Goal: Task Accomplishment & Management: Manage account settings

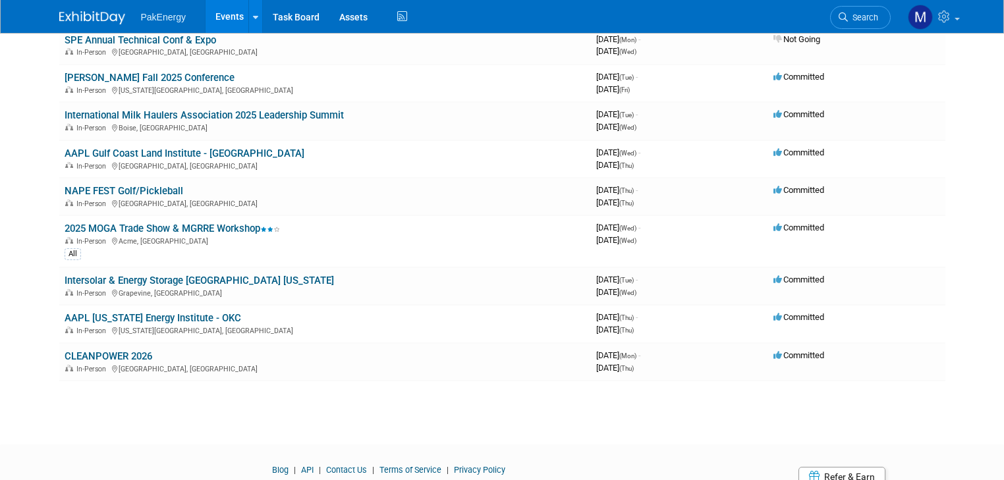
scroll to position [206, 0]
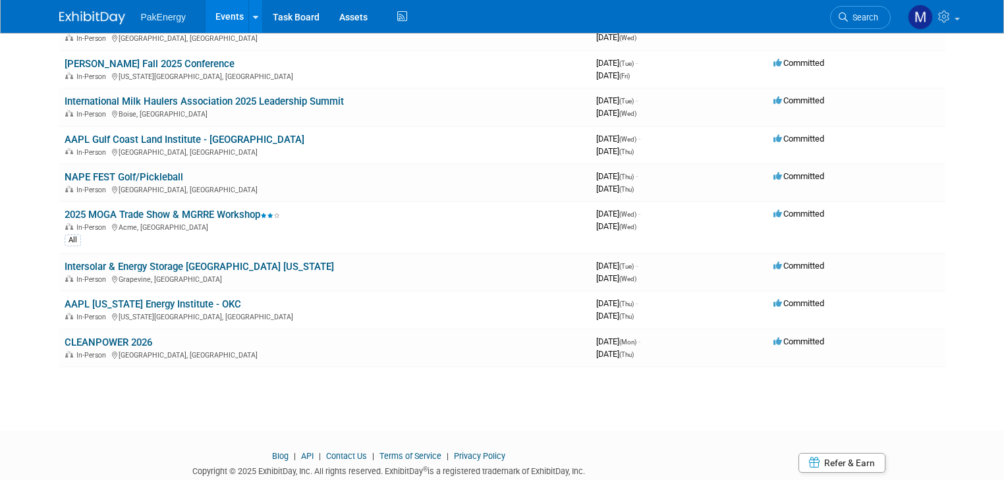
click at [150, 269] on link "Intersolar & Energy Storage [GEOGRAPHIC_DATA] [US_STATE]" at bounding box center [199, 267] width 269 height 12
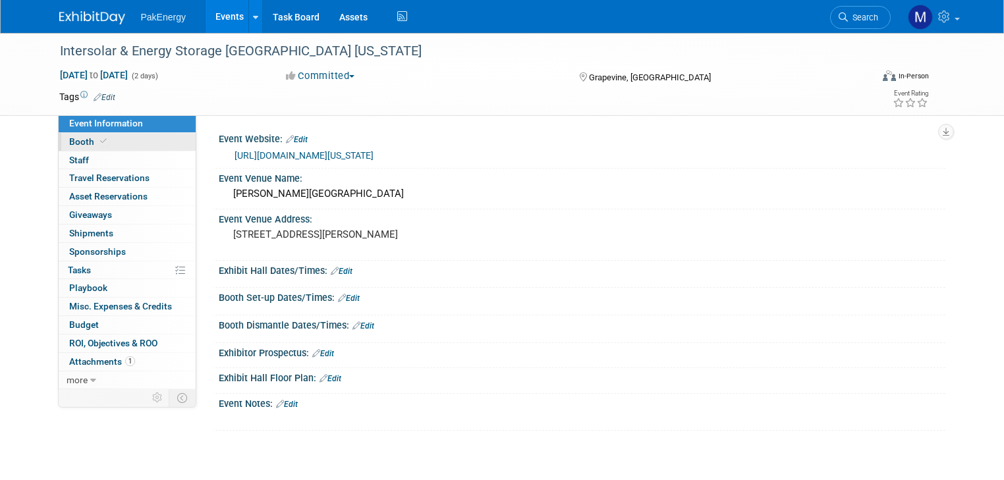
click at [84, 135] on link "Booth" at bounding box center [127, 142] width 137 height 18
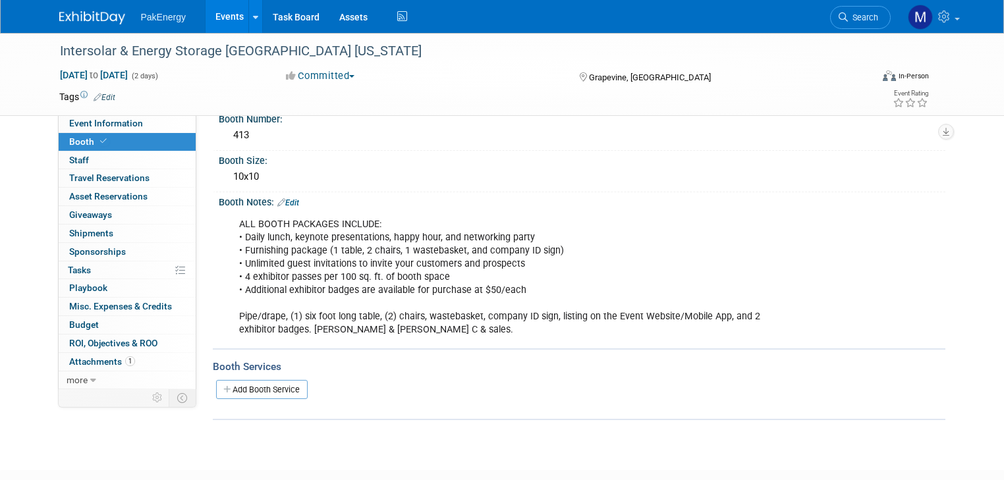
scroll to position [109, 0]
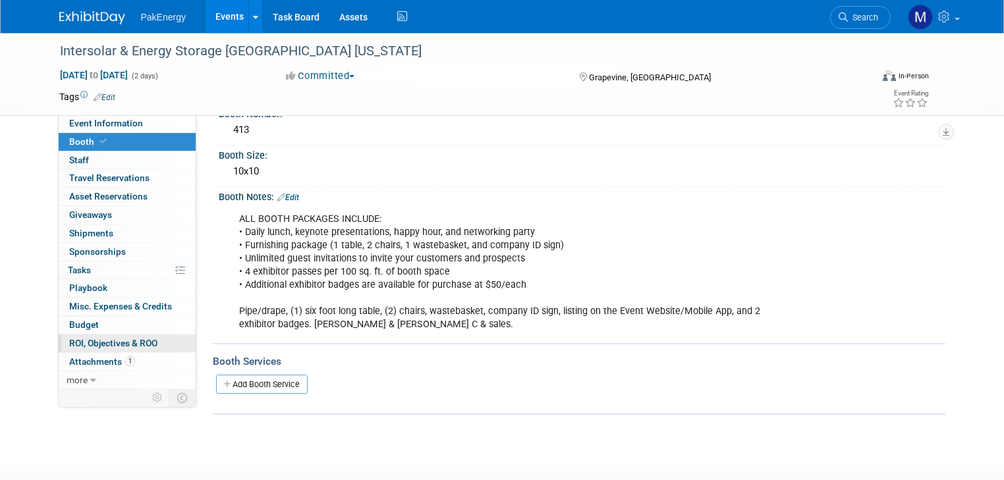
click at [96, 335] on link "0 ROI, Objectives & ROO 0" at bounding box center [127, 344] width 137 height 18
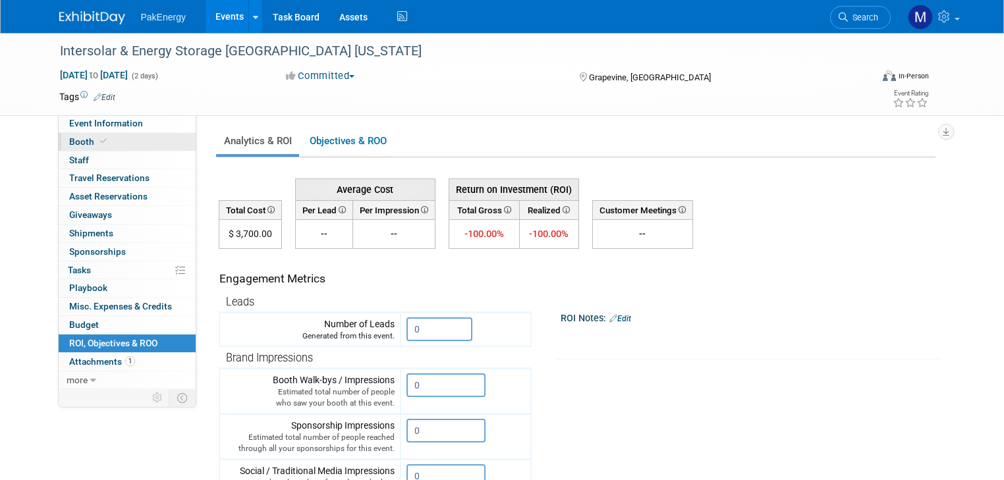
click at [100, 138] on icon at bounding box center [103, 141] width 7 height 7
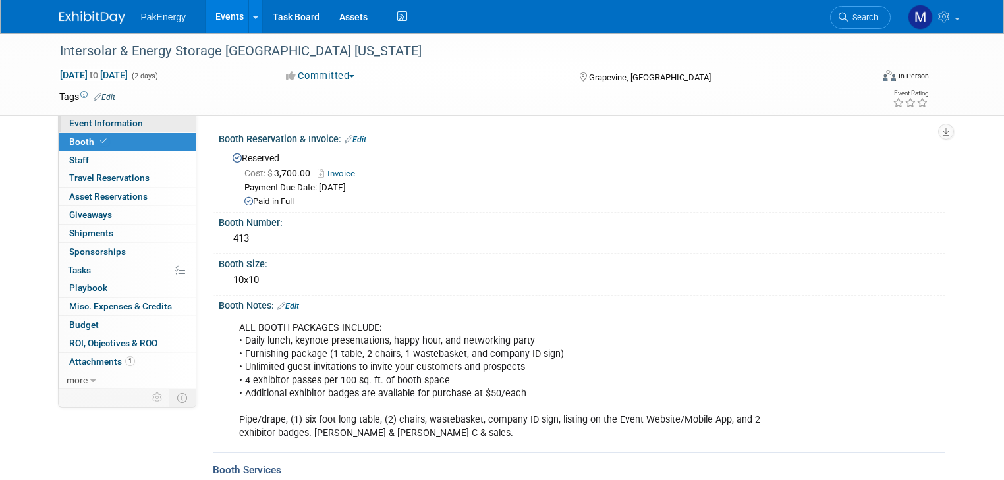
click at [97, 118] on span "Event Information" at bounding box center [106, 123] width 74 height 11
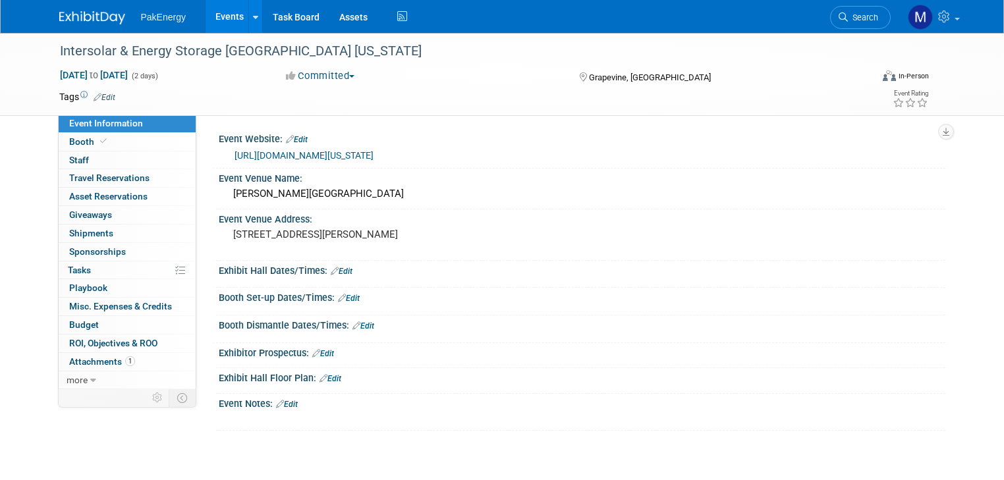
click at [339, 294] on link "Edit" at bounding box center [349, 298] width 22 height 9
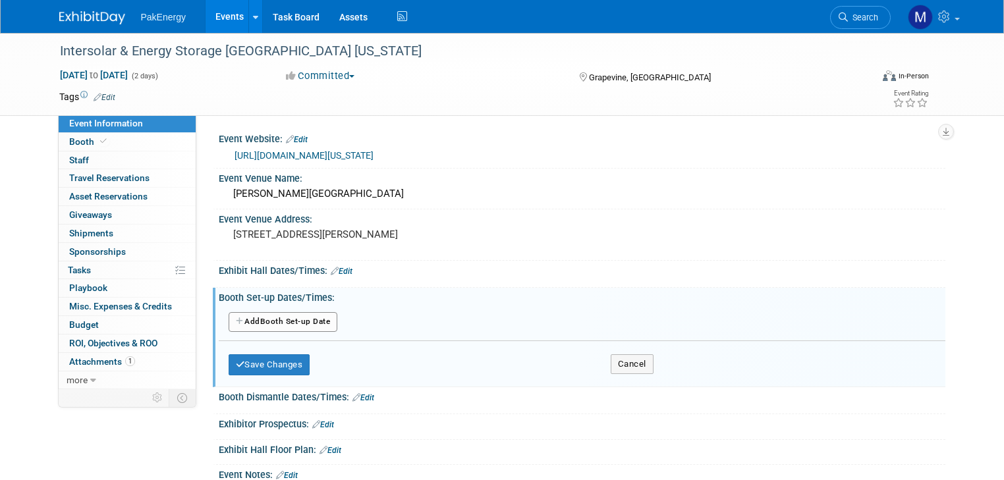
click at [299, 315] on button "Add Another Booth Set-up Date" at bounding box center [283, 322] width 109 height 20
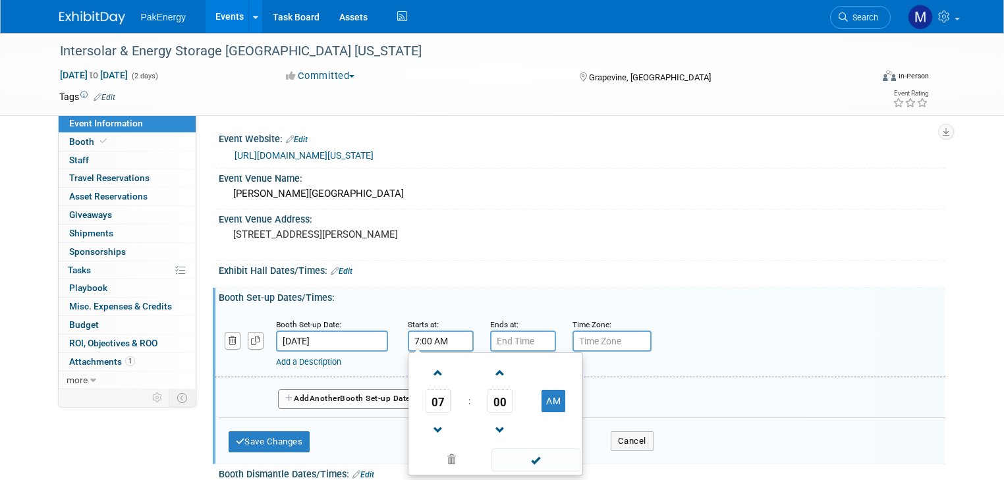
click at [439, 341] on input "7:00 AM" at bounding box center [441, 341] width 66 height 21
click at [429, 373] on span at bounding box center [438, 373] width 23 height 23
type input "8:00 AM"
click at [541, 461] on span at bounding box center [535, 460] width 89 height 23
click at [530, 342] on input "7:00 PM" at bounding box center [523, 341] width 66 height 21
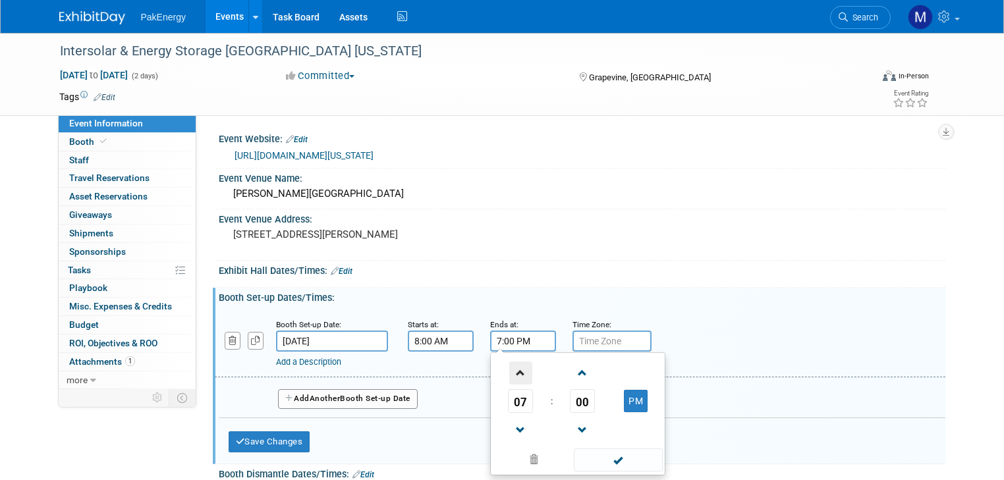
click at [509, 368] on span at bounding box center [520, 373] width 23 height 23
click at [624, 399] on button "PM" at bounding box center [636, 401] width 24 height 22
type input "10:00 AM"
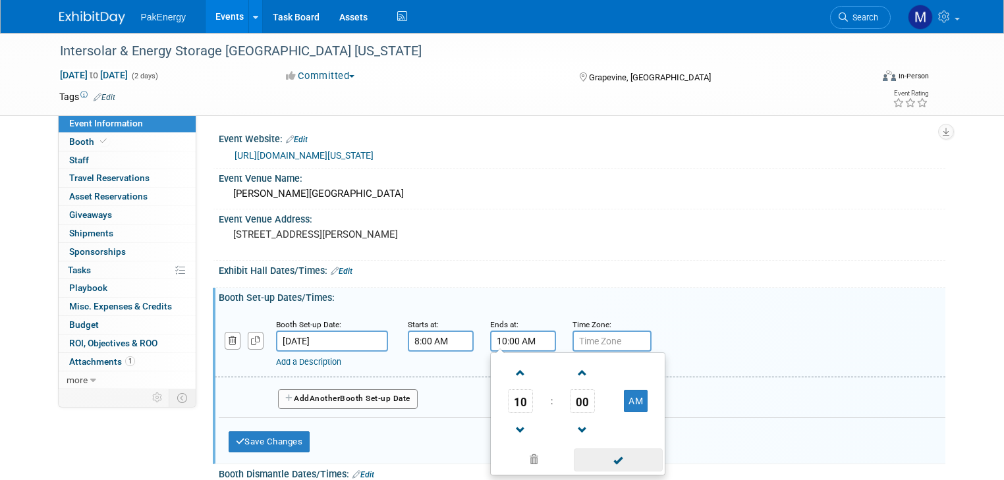
click at [613, 460] on span at bounding box center [618, 460] width 89 height 23
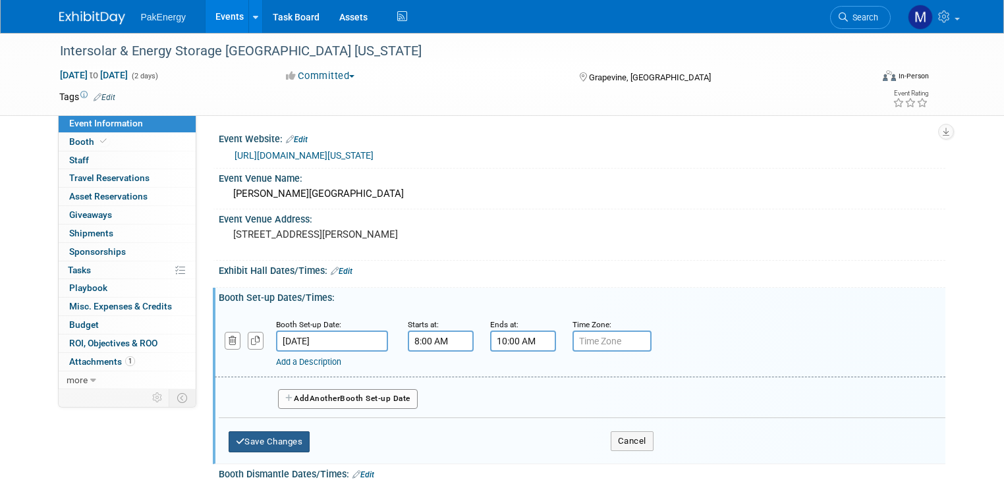
click at [269, 438] on button "Save Changes" at bounding box center [270, 441] width 82 height 21
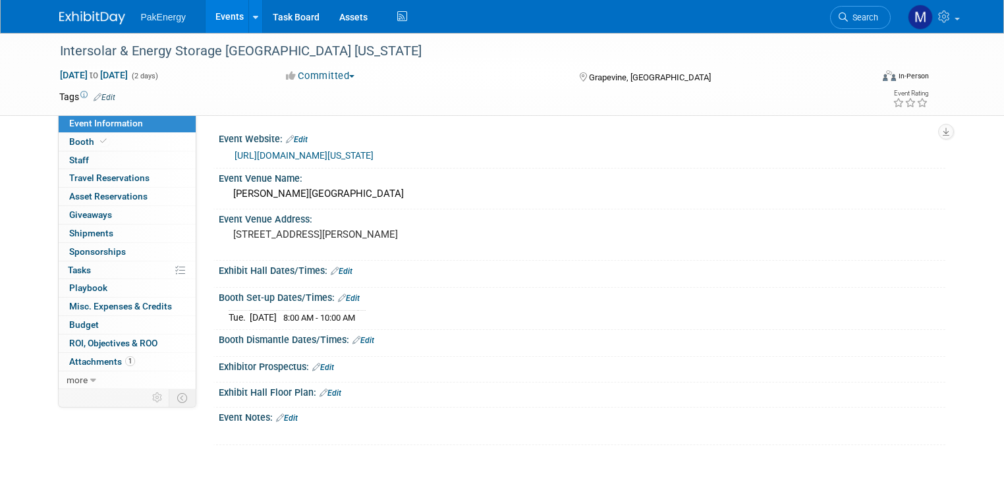
click at [333, 269] on link "Edit" at bounding box center [342, 271] width 22 height 9
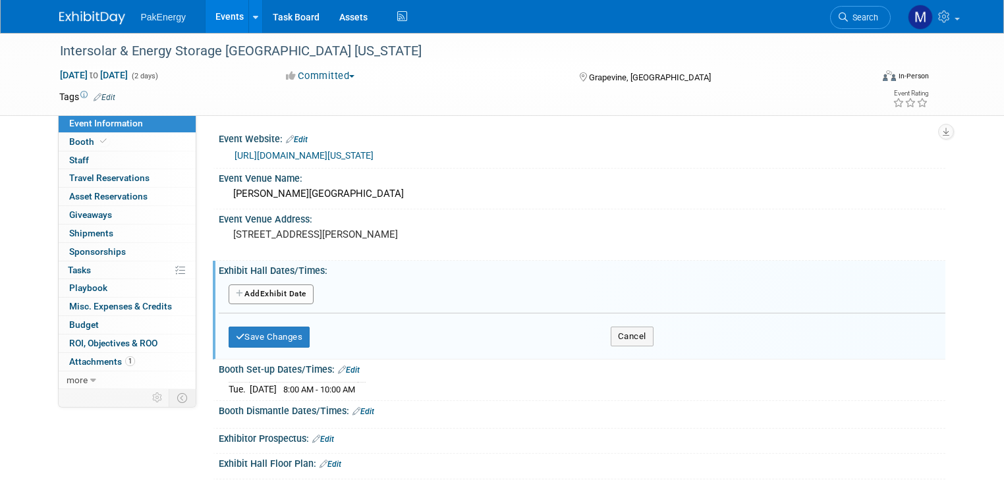
click at [289, 287] on button "Add Another Exhibit Date" at bounding box center [271, 295] width 85 height 20
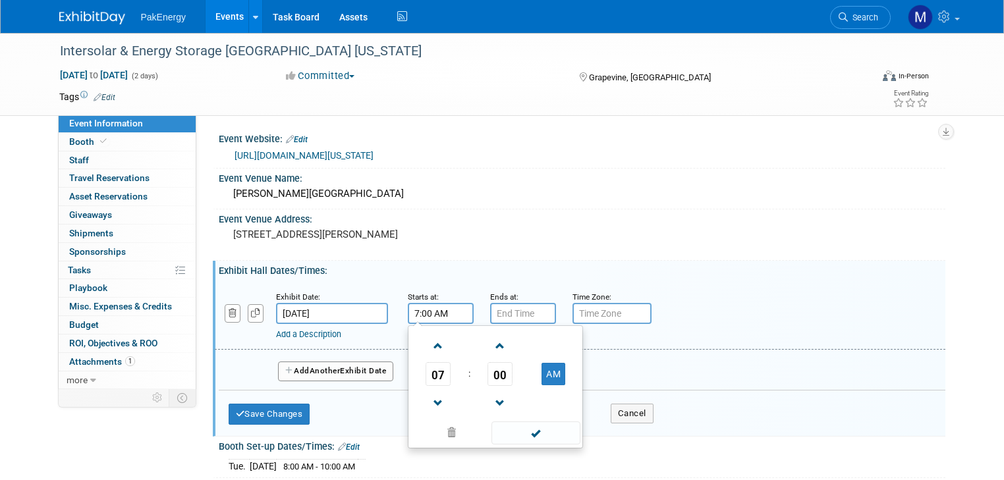
click at [427, 306] on input "7:00 AM" at bounding box center [441, 313] width 66 height 21
click at [427, 343] on span at bounding box center [438, 346] width 23 height 23
type input "10:00 AM"
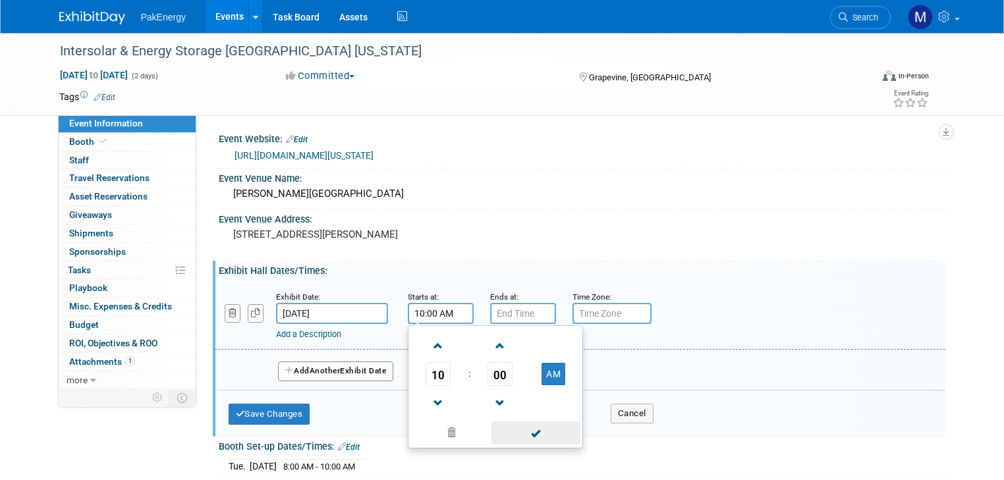
click at [519, 427] on span at bounding box center [535, 433] width 89 height 23
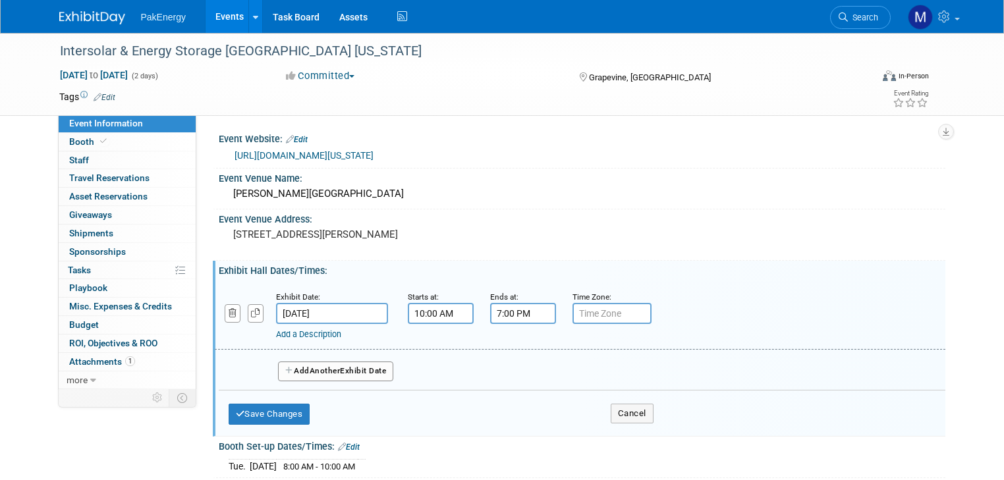
click at [522, 308] on input "7:00 PM" at bounding box center [523, 313] width 66 height 21
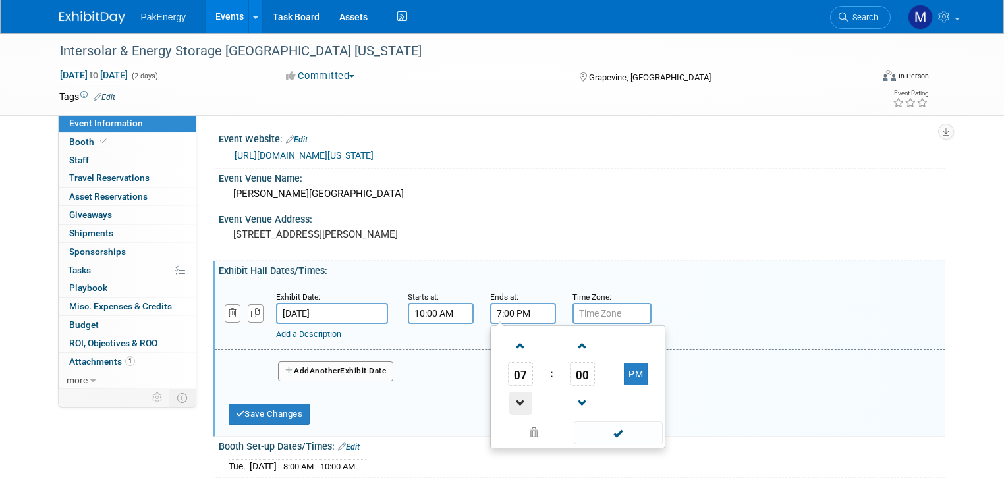
click at [509, 392] on span at bounding box center [520, 403] width 23 height 23
type input "5:00 PM"
click at [594, 428] on span at bounding box center [618, 433] width 89 height 23
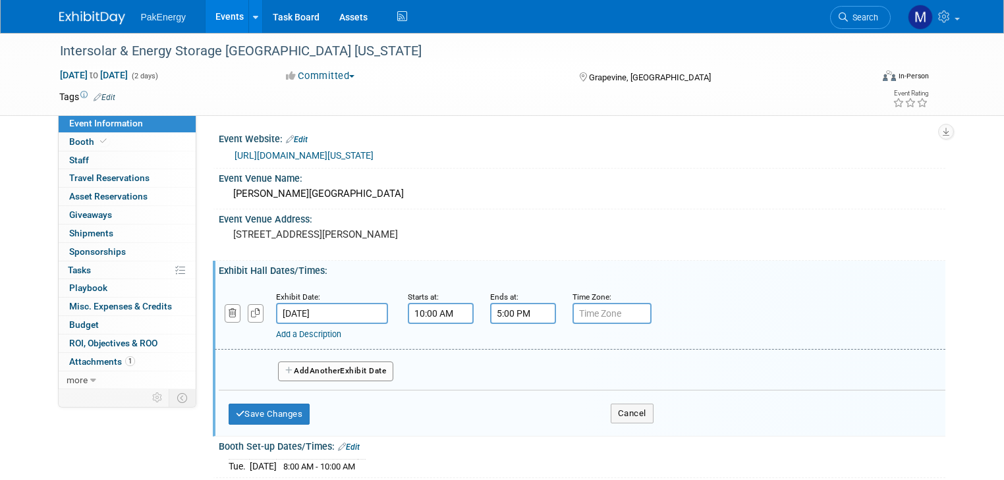
click at [310, 370] on span "Another" at bounding box center [325, 370] width 31 height 9
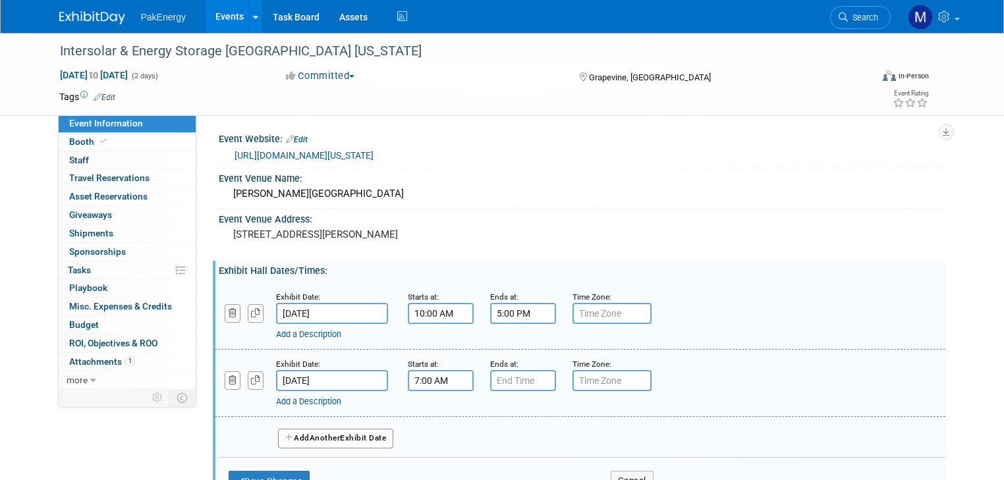
click at [421, 373] on input "7:00 AM" at bounding box center [441, 380] width 66 height 21
click at [427, 412] on span at bounding box center [438, 413] width 23 height 23
type input "9:00 AM"
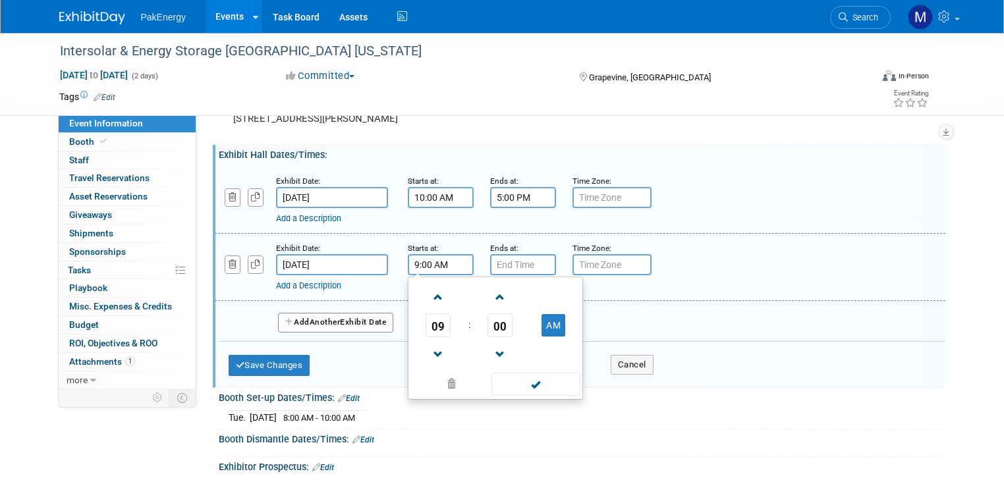
scroll to position [119, 0]
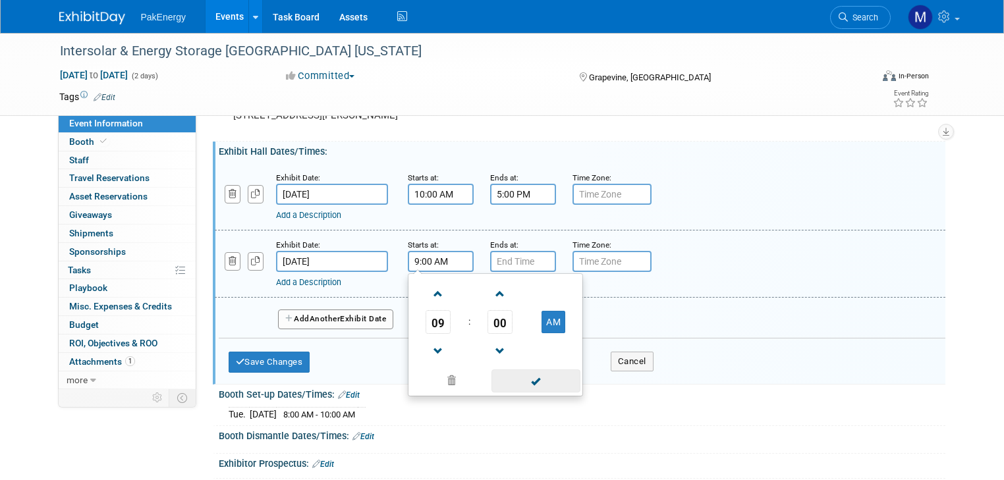
click at [512, 386] on span at bounding box center [535, 381] width 89 height 23
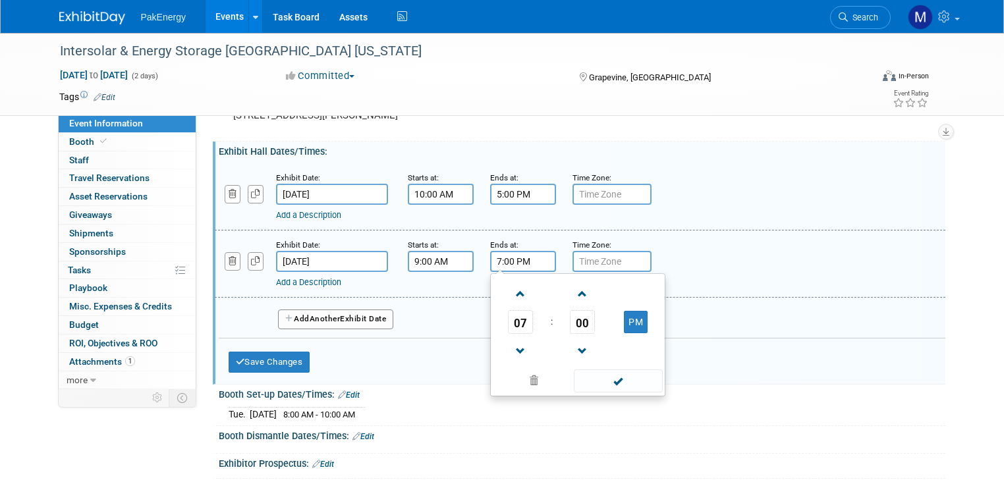
click at [509, 262] on input "7:00 PM" at bounding box center [523, 261] width 66 height 21
click at [509, 347] on span at bounding box center [520, 351] width 23 height 23
click at [509, 346] on span at bounding box center [520, 351] width 23 height 23
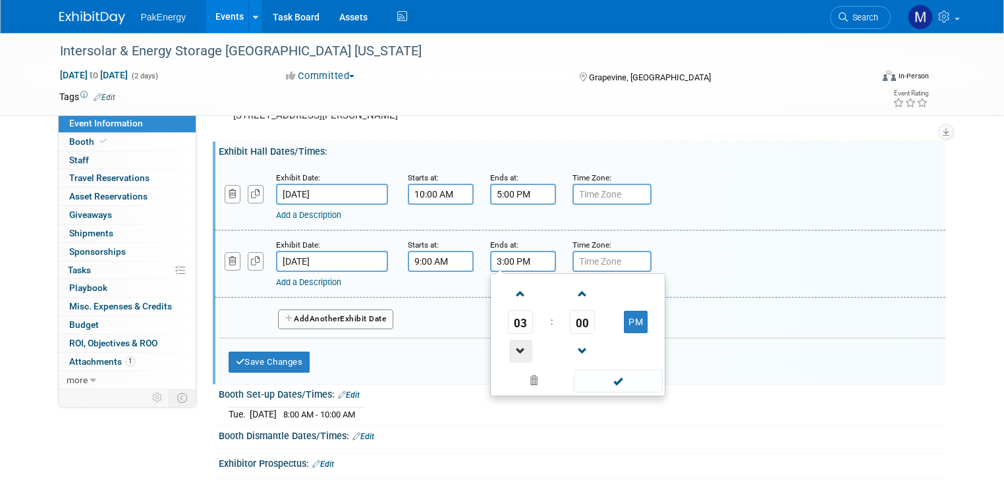
click at [509, 346] on span at bounding box center [520, 351] width 23 height 23
type input "1:00 PM"
click at [622, 372] on span at bounding box center [618, 381] width 89 height 23
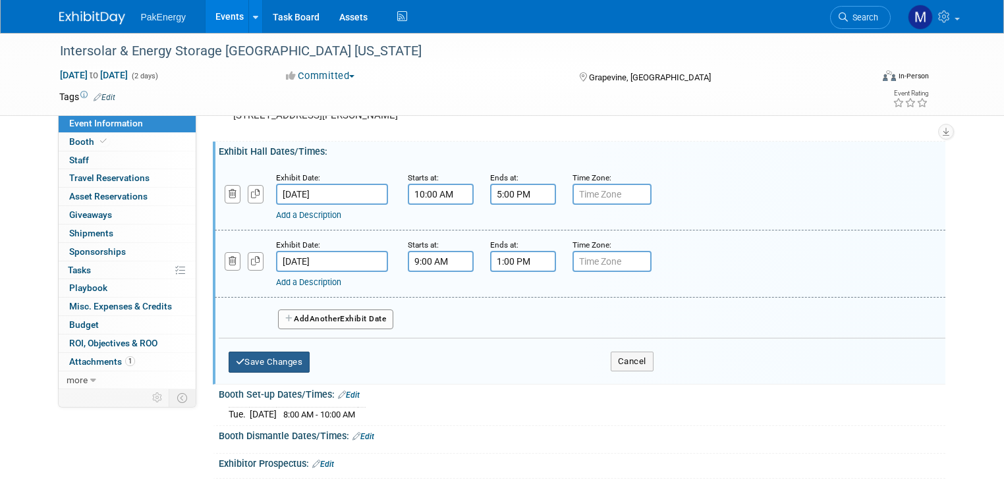
click at [279, 353] on button "Save Changes" at bounding box center [270, 362] width 82 height 21
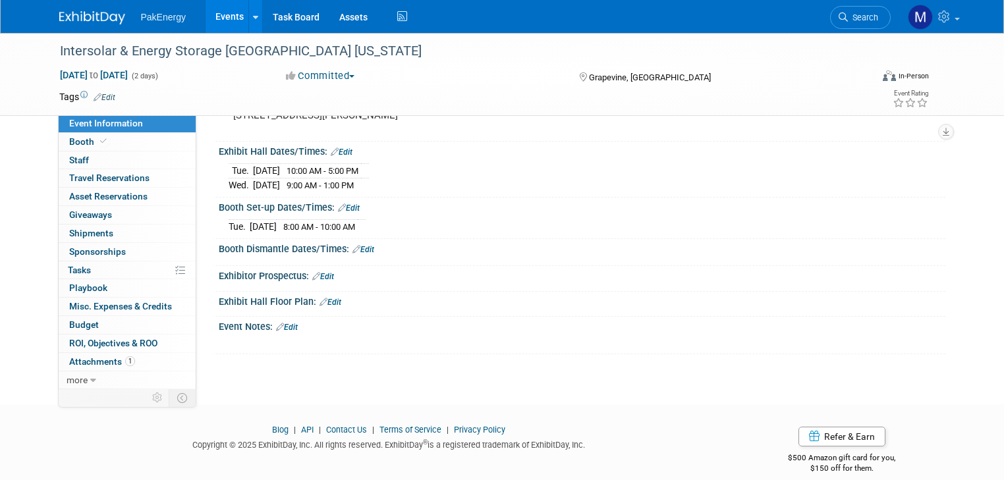
click at [354, 245] on link "Edit" at bounding box center [363, 249] width 22 height 9
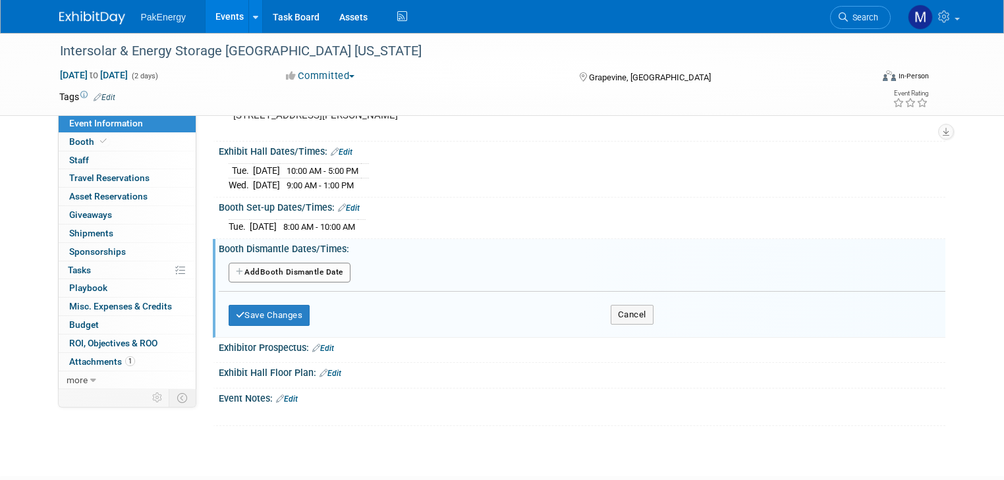
click at [299, 268] on button "Add Another Booth Dismantle Date" at bounding box center [290, 273] width 122 height 20
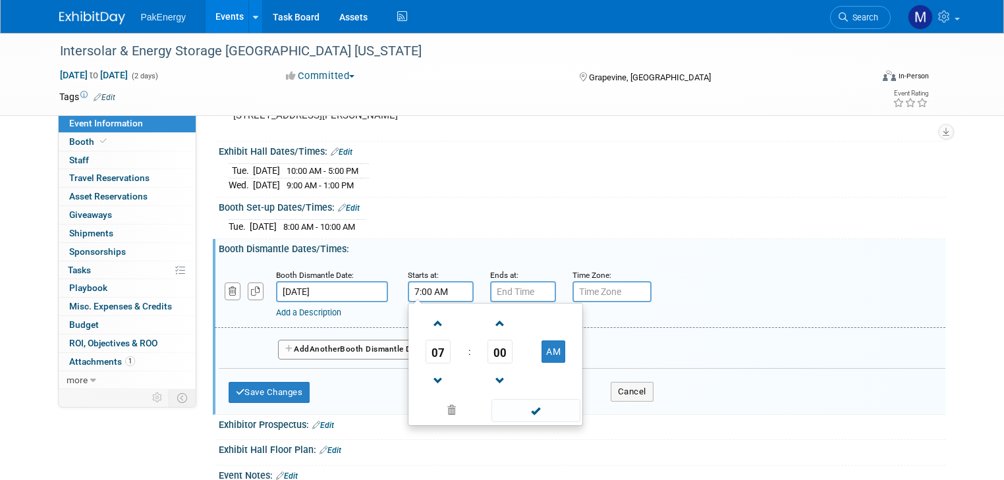
click at [443, 284] on input "7:00 AM" at bounding box center [441, 291] width 66 height 21
click at [427, 372] on span at bounding box center [438, 381] width 23 height 23
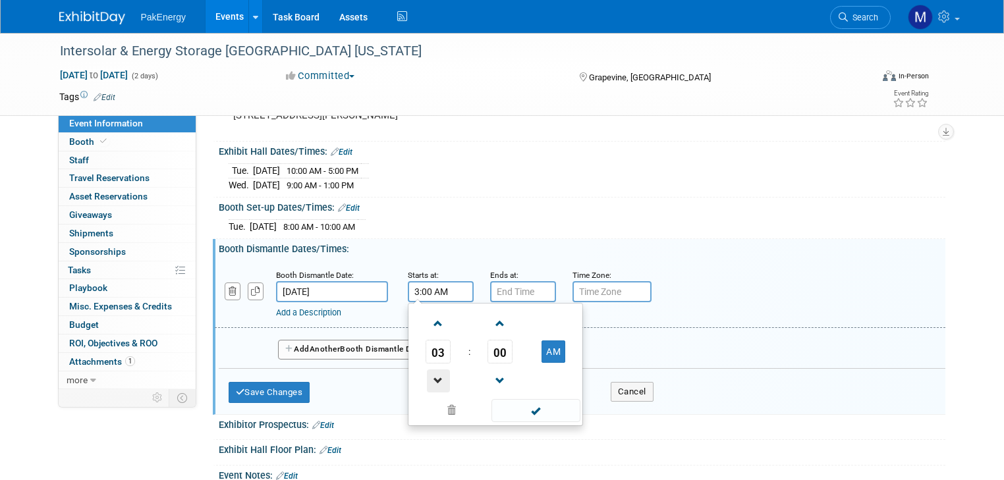
click at [427, 372] on span at bounding box center [438, 381] width 23 height 23
click at [541, 346] on button "AM" at bounding box center [553, 352] width 24 height 22
type input "1:00 PM"
drag, startPoint x: 535, startPoint y: 408, endPoint x: 516, endPoint y: 356, distance: 55.8
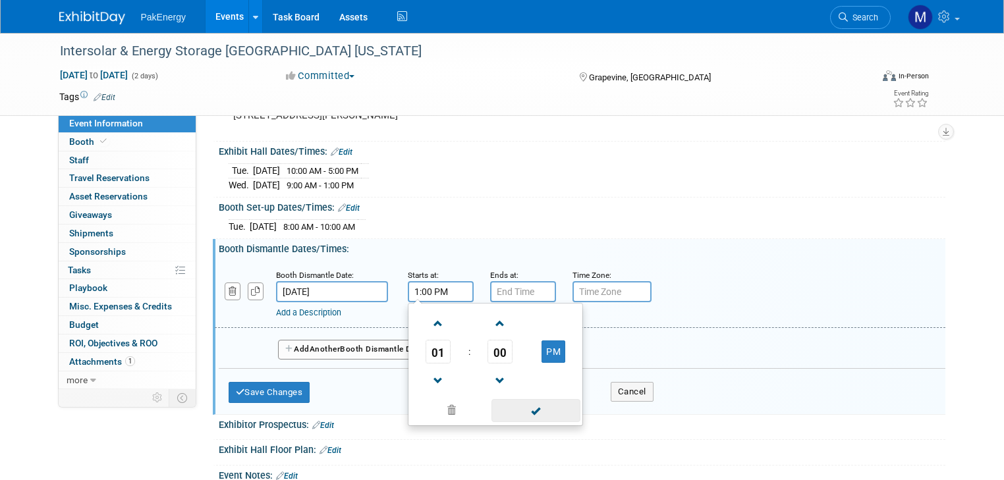
click at [535, 408] on span at bounding box center [535, 410] width 89 height 23
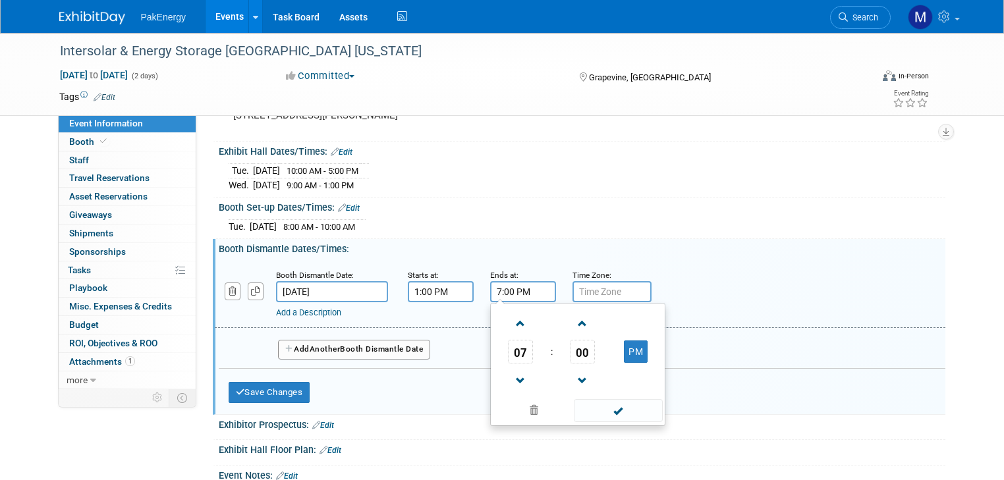
click at [514, 282] on input "7:00 PM" at bounding box center [523, 291] width 66 height 21
click at [509, 372] on span at bounding box center [520, 381] width 23 height 23
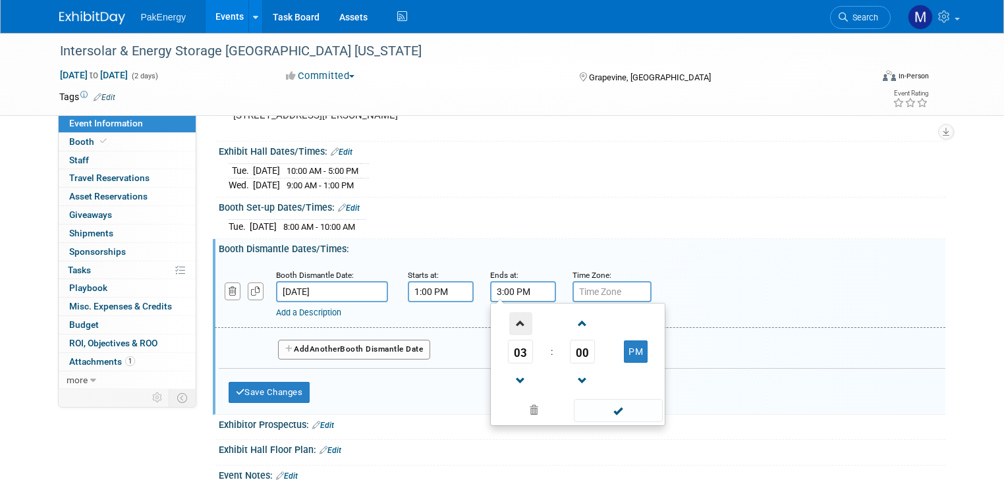
click at [509, 315] on span at bounding box center [520, 323] width 23 height 23
type input "4:00 PM"
click at [590, 404] on span at bounding box center [618, 410] width 89 height 23
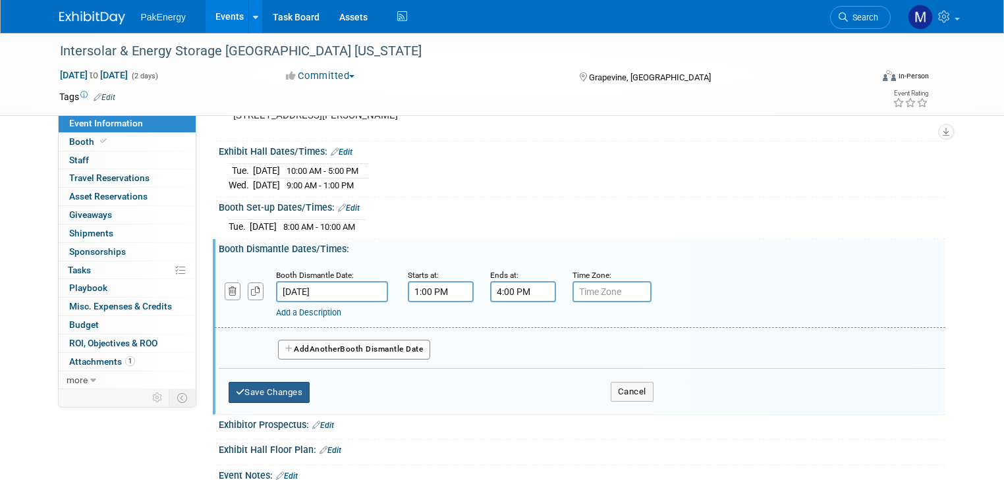
click at [263, 390] on button "Save Changes" at bounding box center [270, 392] width 82 height 21
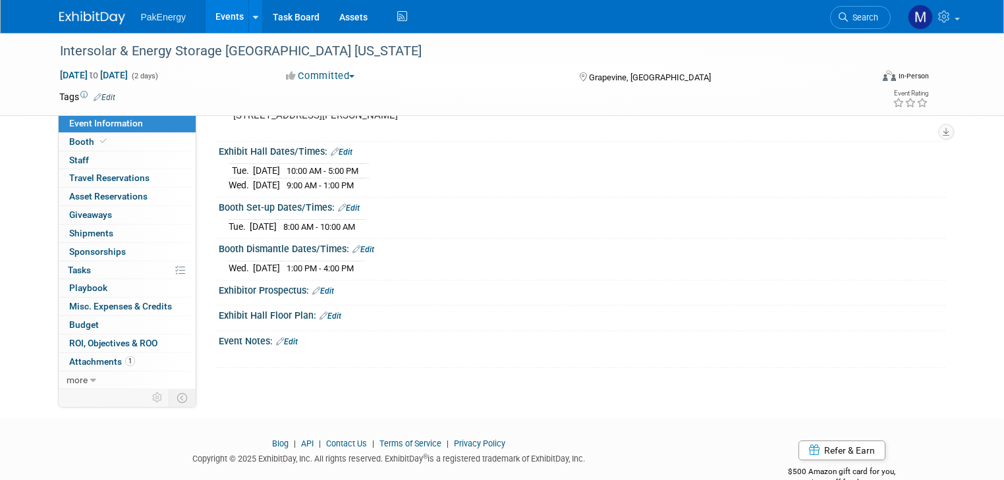
click at [281, 337] on link "Edit" at bounding box center [287, 341] width 22 height 9
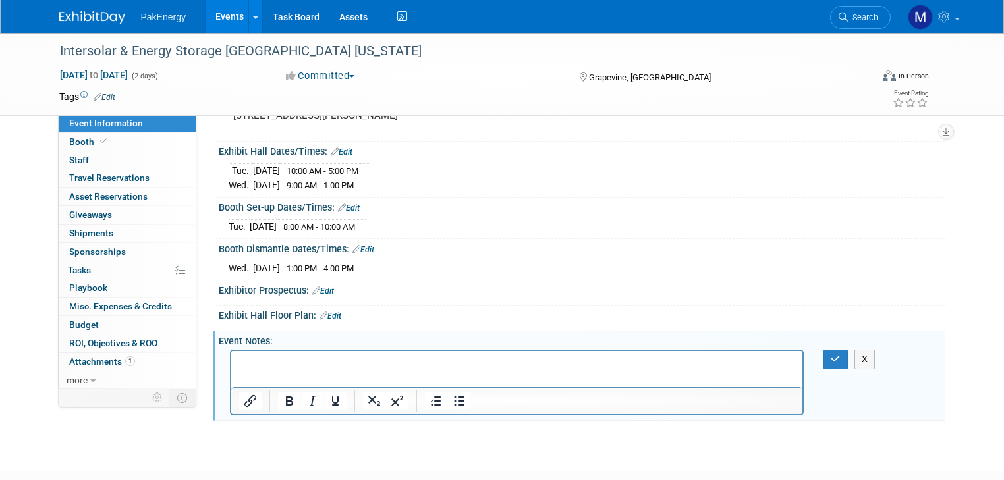
scroll to position [0, 0]
click at [333, 150] on link "Edit" at bounding box center [342, 152] width 22 height 9
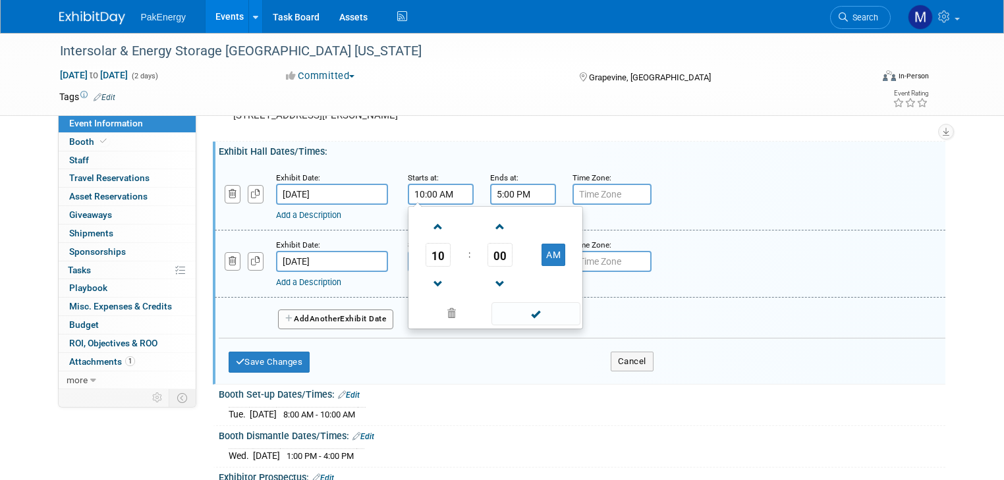
click at [415, 195] on input "10:00 AM" at bounding box center [441, 194] width 66 height 21
click at [427, 225] on span at bounding box center [438, 226] width 23 height 23
type input "11:00 AM"
click at [538, 312] on span at bounding box center [535, 313] width 89 height 23
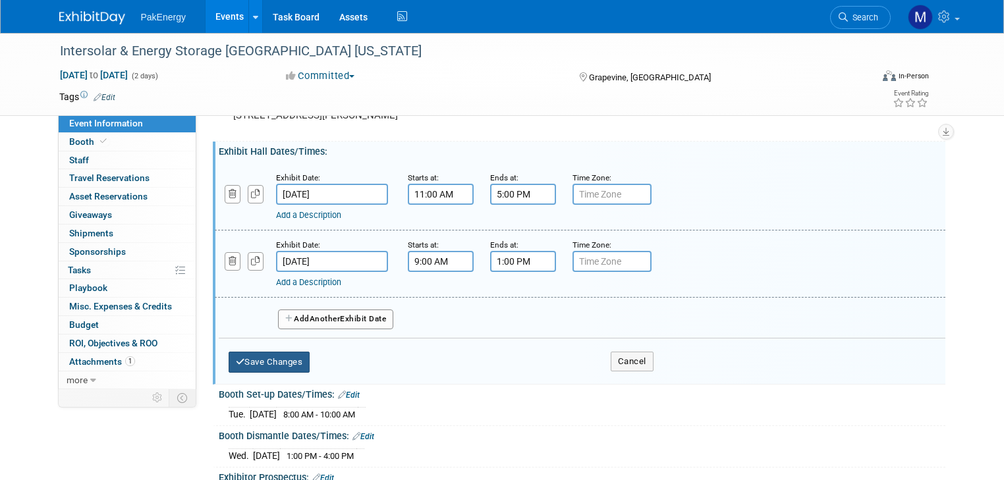
click at [257, 352] on button "Save Changes" at bounding box center [270, 362] width 82 height 21
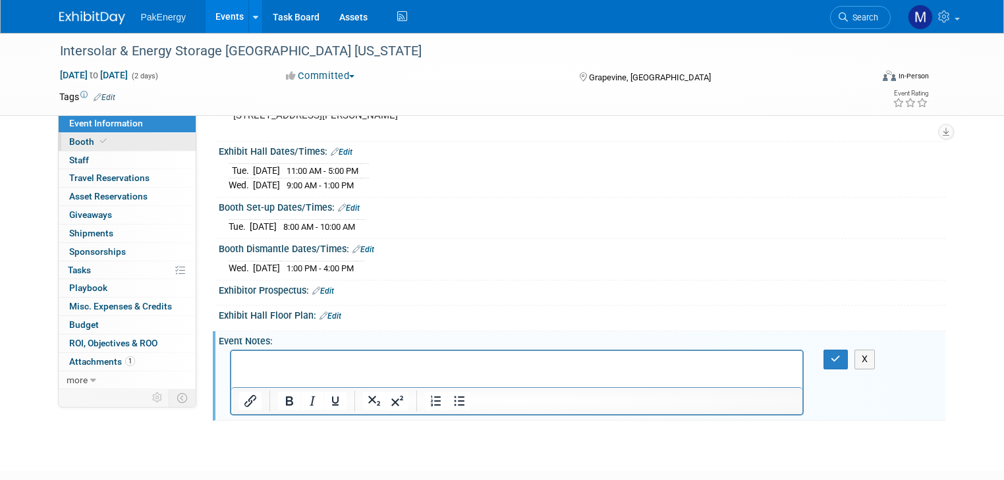
click at [76, 137] on span "Booth" at bounding box center [89, 141] width 40 height 11
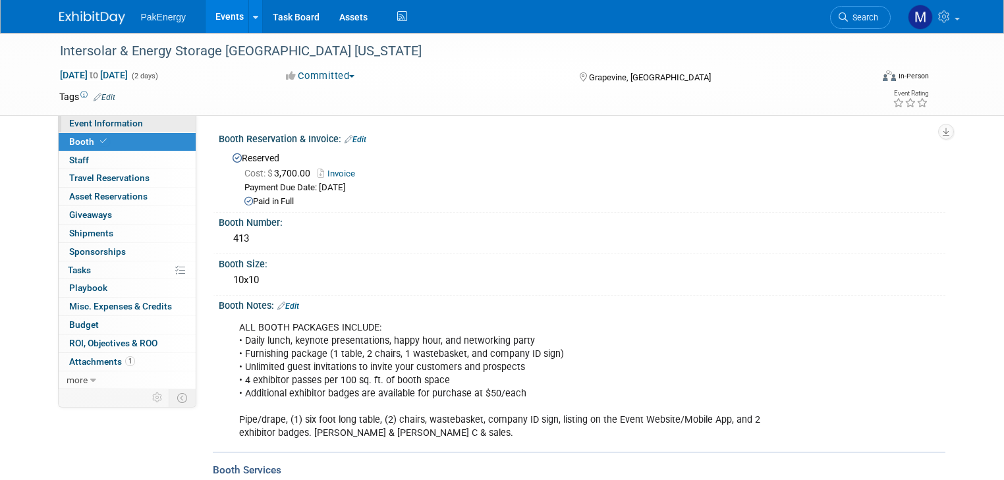
click at [74, 116] on link "Event Information" at bounding box center [127, 124] width 137 height 18
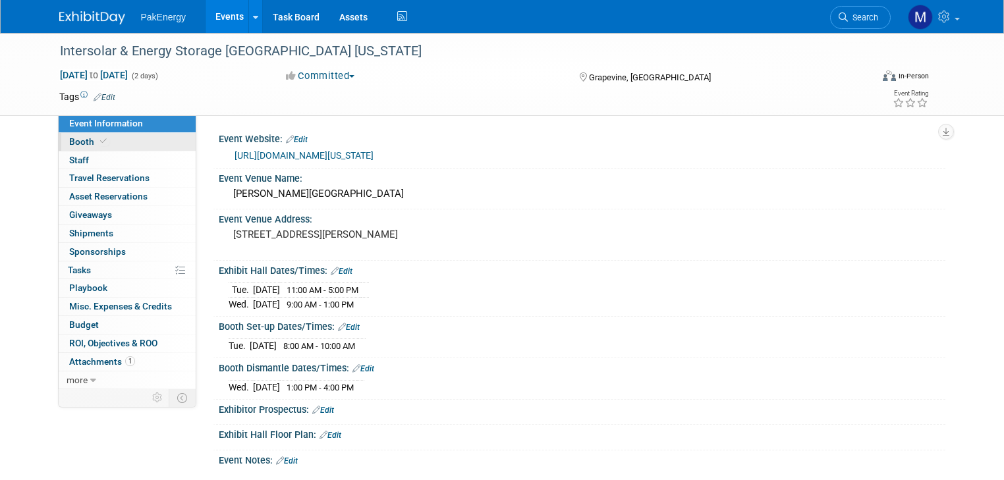
click at [70, 141] on span "Booth" at bounding box center [89, 141] width 40 height 11
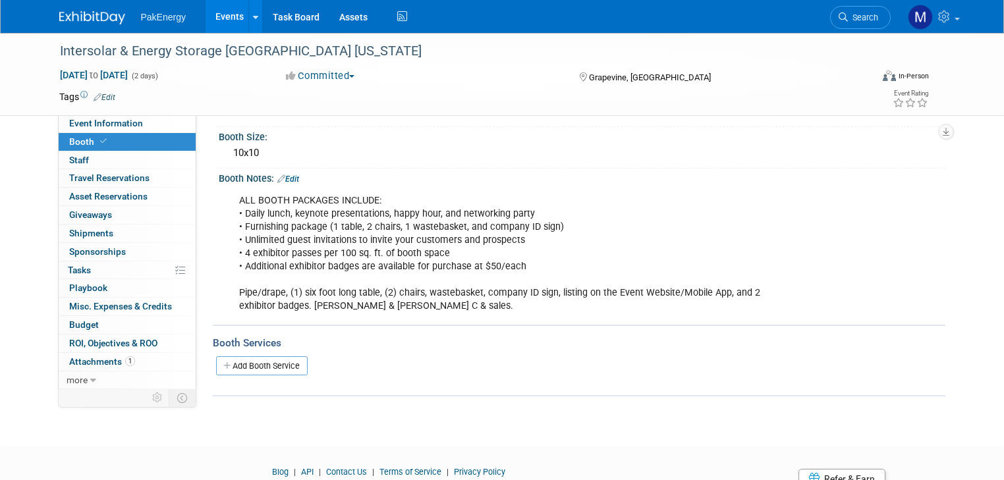
scroll to position [129, 0]
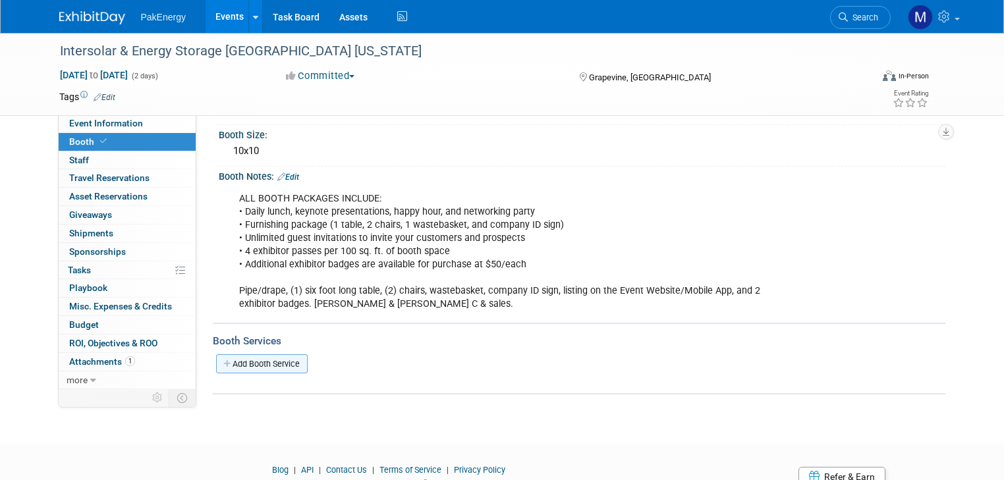
click at [265, 360] on link "Add Booth Service" at bounding box center [262, 363] width 92 height 19
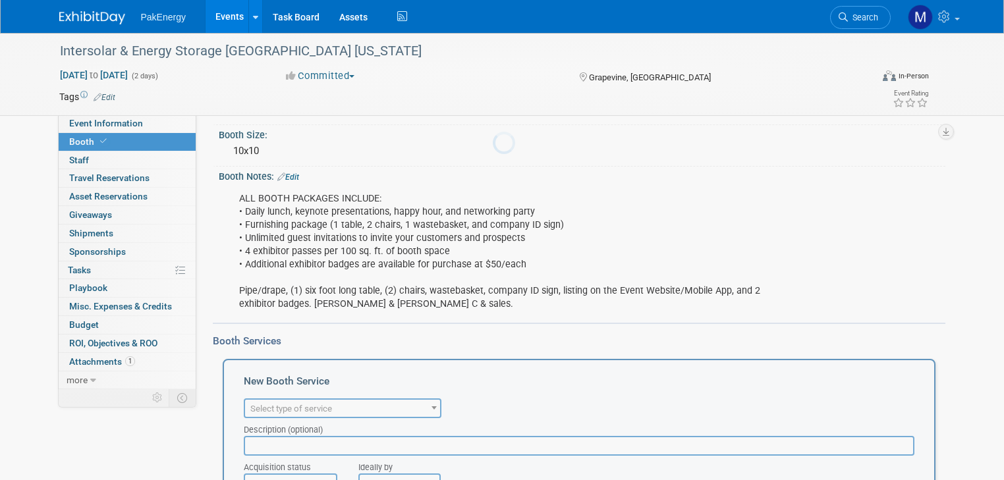
scroll to position [0, 0]
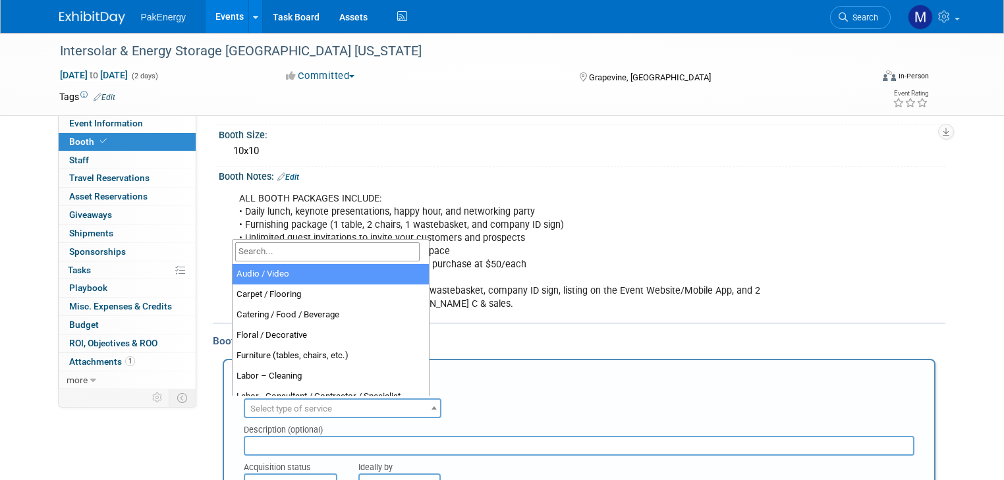
click at [428, 402] on span at bounding box center [434, 407] width 13 height 17
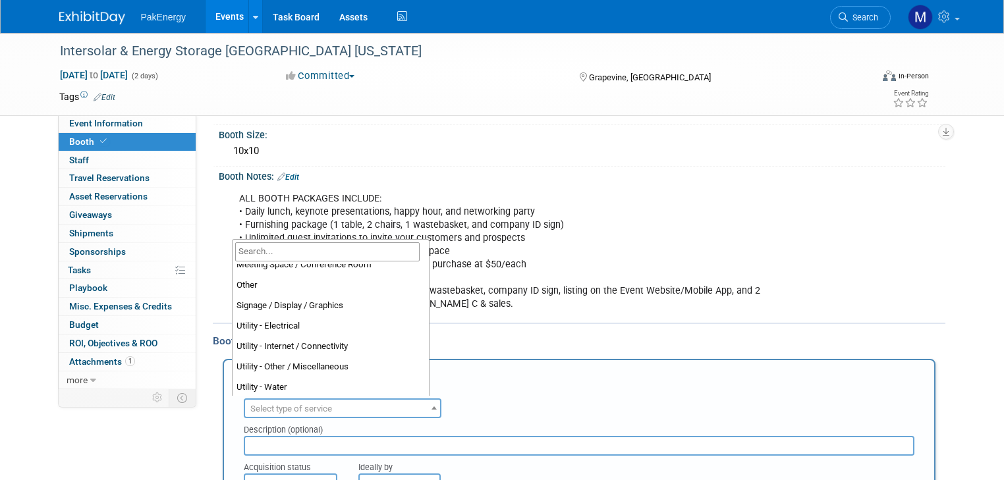
scroll to position [337, 0]
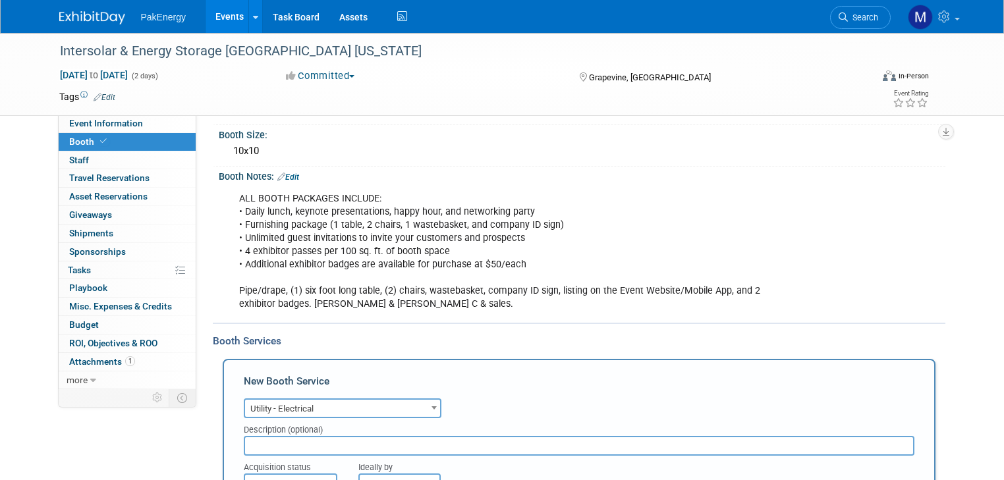
select select "8"
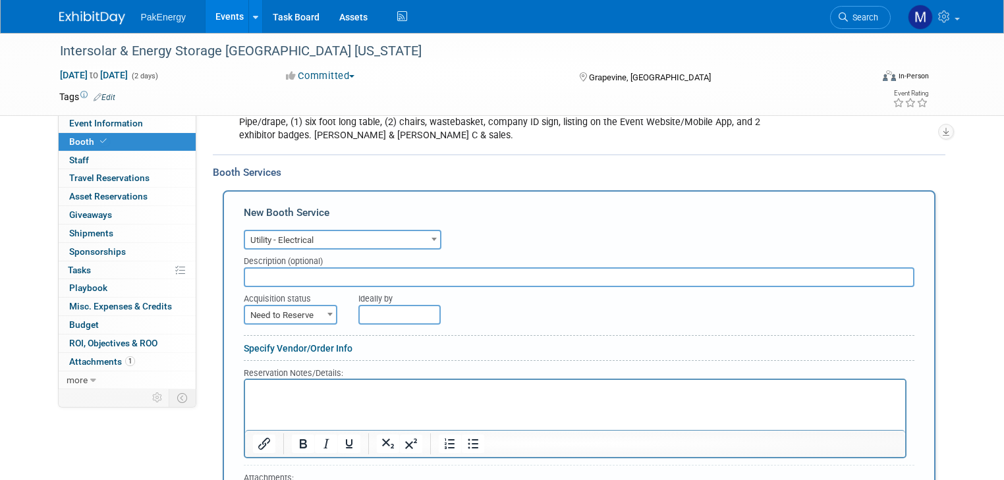
scroll to position [306, 0]
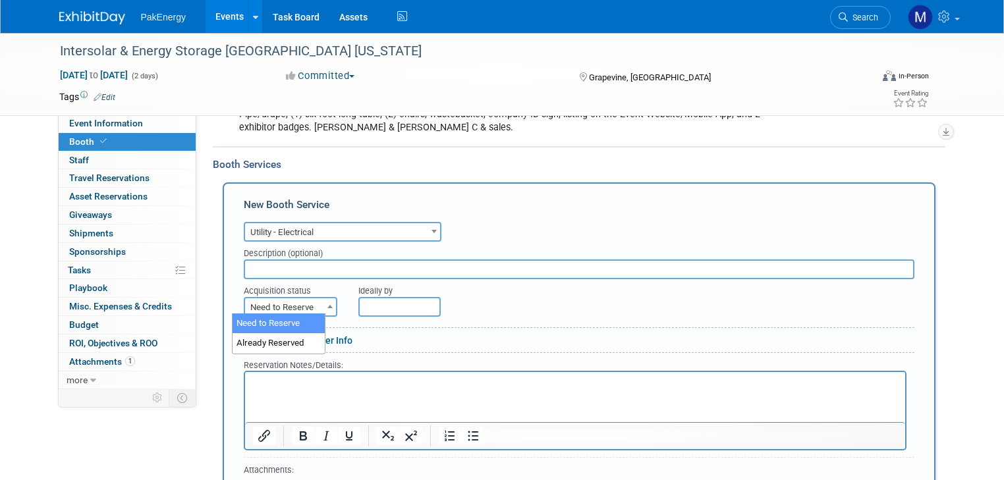
click at [323, 298] on span at bounding box center [329, 306] width 13 height 17
select select "2"
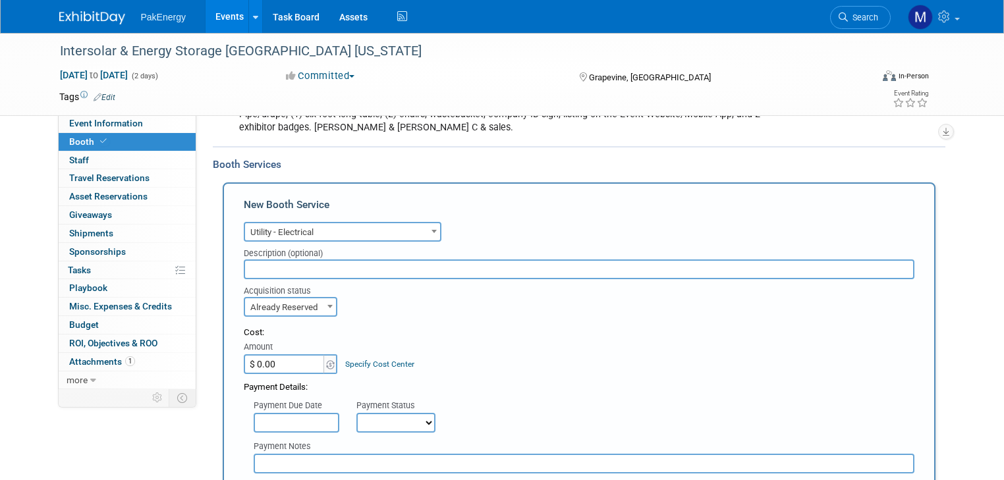
click at [285, 359] on input "$ 0.00" at bounding box center [285, 364] width 82 height 20
click at [285, 364] on input "$ 0.00" at bounding box center [285, 364] width 82 height 20
drag, startPoint x: 285, startPoint y: 364, endPoint x: 210, endPoint y: 348, distance: 76.7
click at [213, 348] on div "Booth Services Add Booth Service New Booth Service Audio / Video Carpet / Floor…" at bounding box center [579, 461] width 733 height 631
type input "$ 309.60"
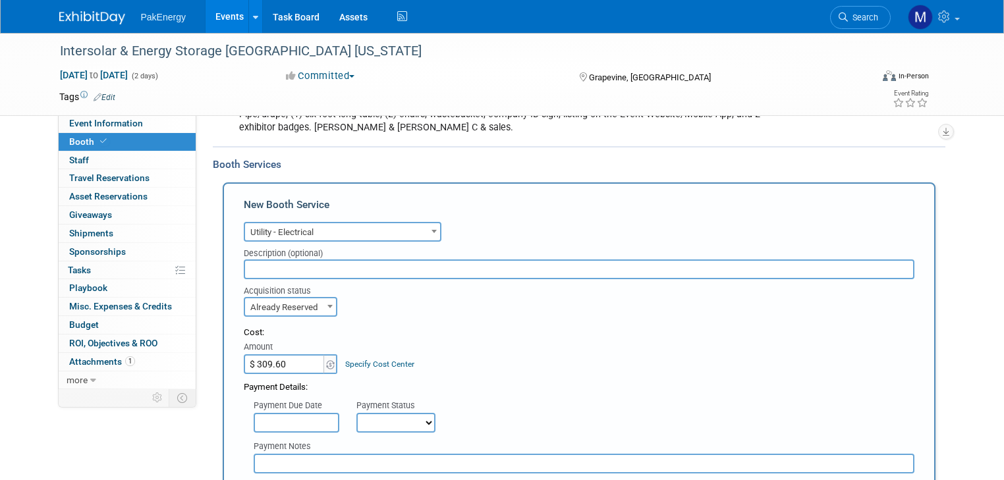
click at [491, 374] on div "Payment Details:" at bounding box center [579, 384] width 671 height 20
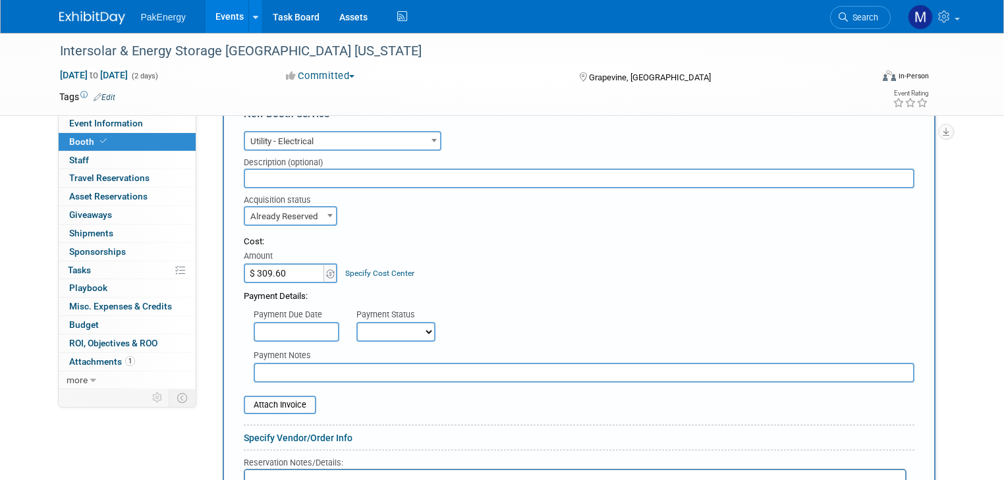
scroll to position [399, 0]
click at [491, 169] on input "text" at bounding box center [579, 176] width 671 height 20
click at [351, 172] on input "text" at bounding box center [579, 176] width 671 height 20
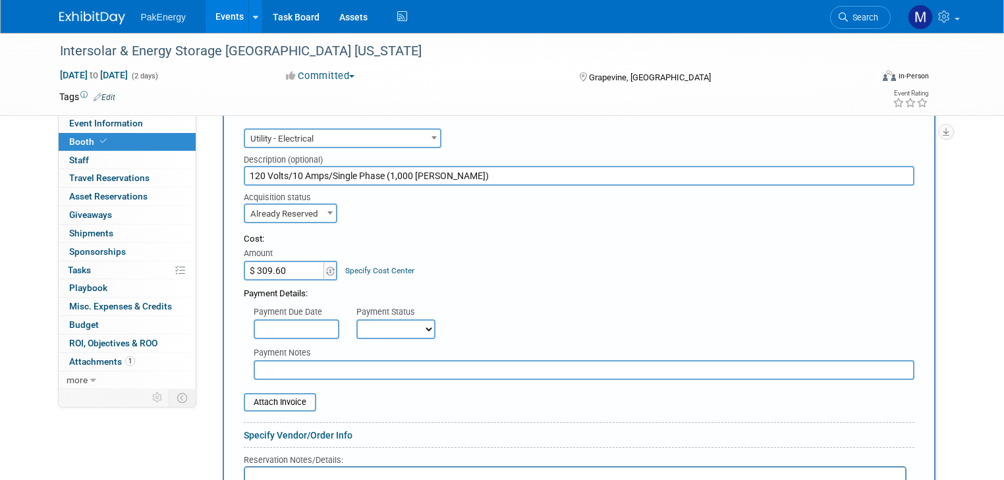
type input "120 Volts/10 Amps/Single Phase (1,000 Watts)"
click at [309, 322] on input "text" at bounding box center [297, 329] width 86 height 20
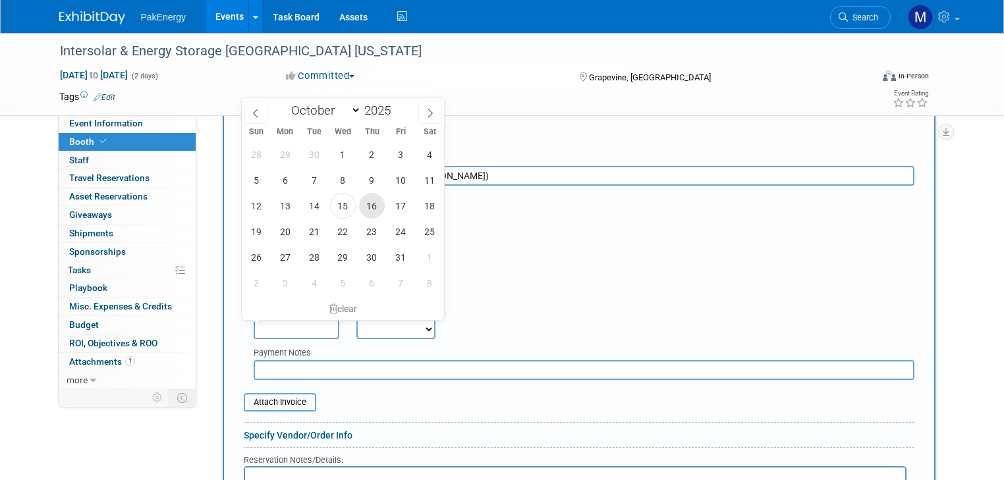
click at [368, 206] on span "16" at bounding box center [372, 206] width 26 height 26
type input "Oct 16, 2025"
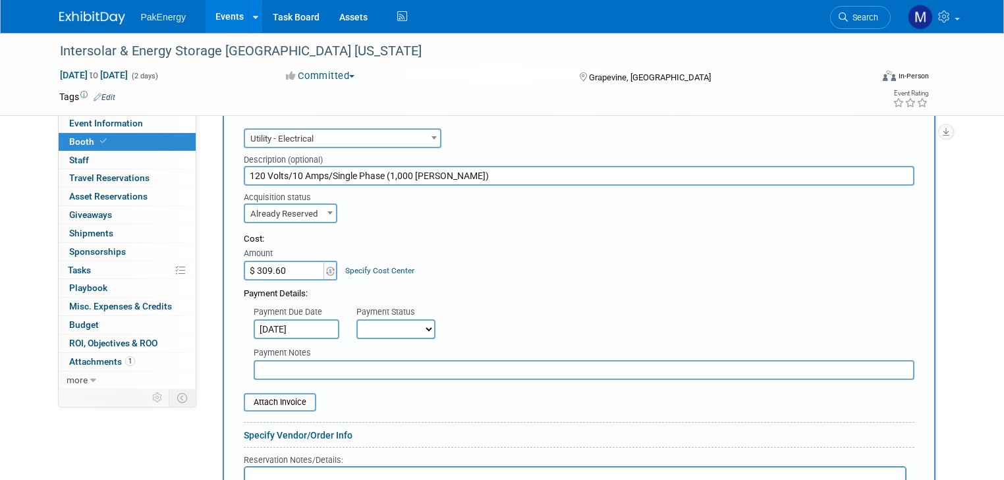
click at [413, 326] on select "Not Paid Yet Partially Paid Paid in Full" at bounding box center [395, 329] width 79 height 20
select select "1"
click at [356, 319] on select "Not Paid Yet Partially Paid Paid in Full" at bounding box center [395, 329] width 79 height 20
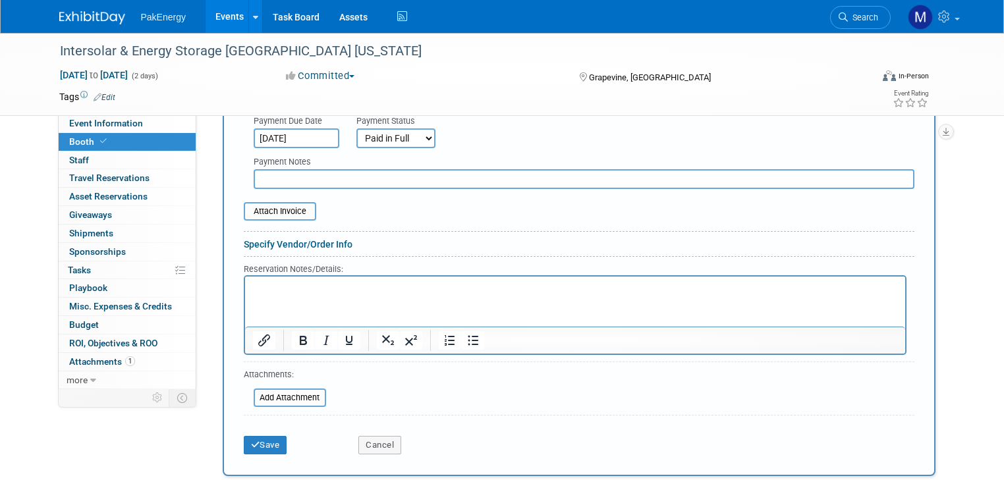
scroll to position [595, 0]
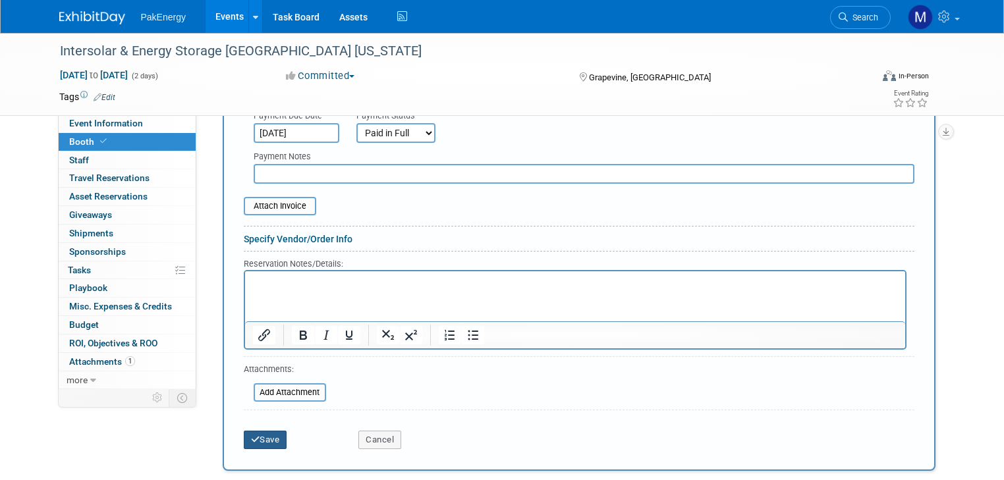
click at [252, 431] on button "Save" at bounding box center [265, 440] width 43 height 18
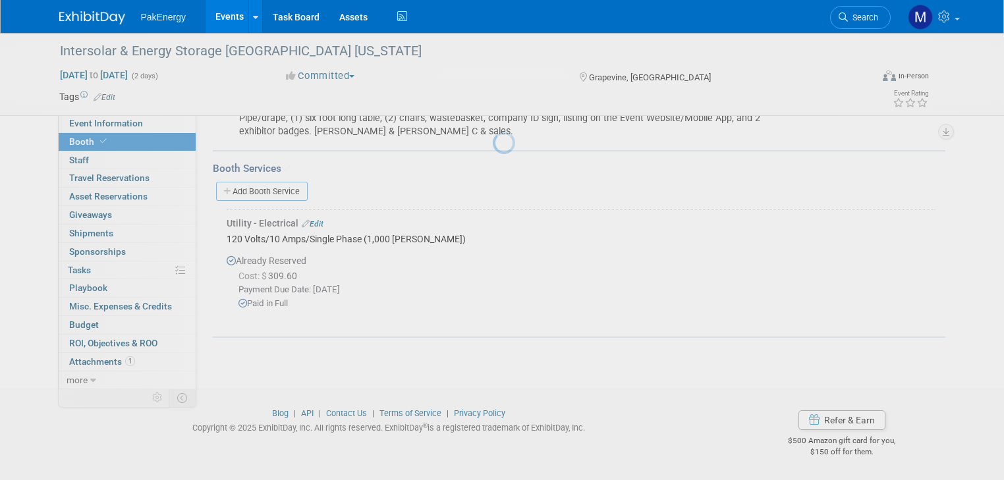
scroll to position [298, 0]
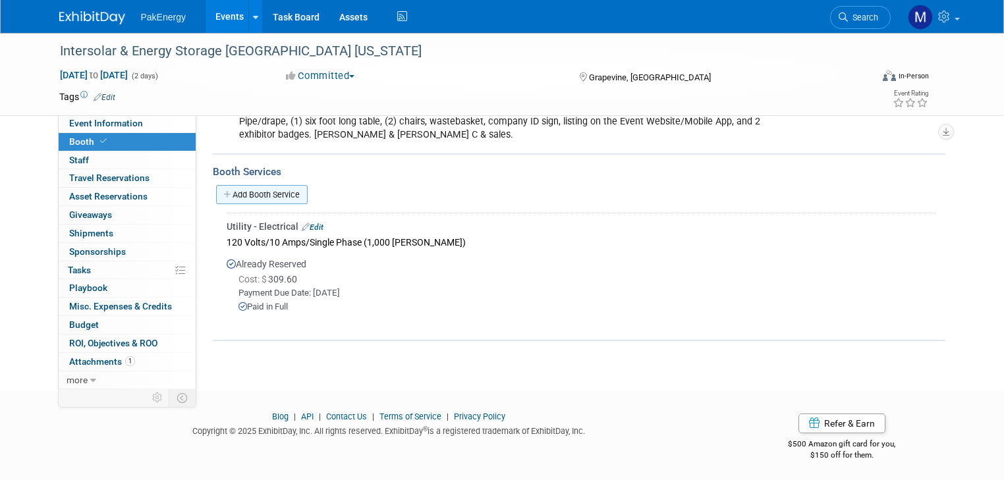
click at [253, 189] on link "Add Booth Service" at bounding box center [262, 194] width 92 height 19
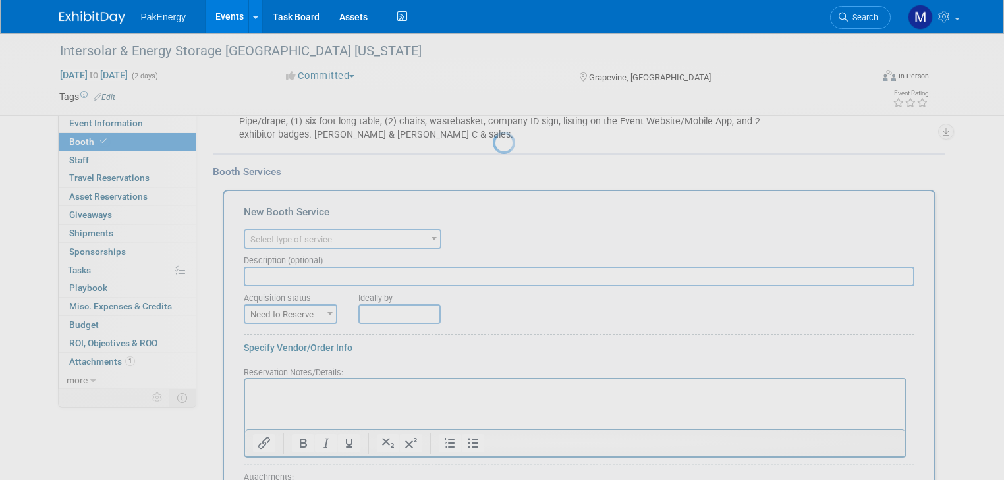
scroll to position [0, 0]
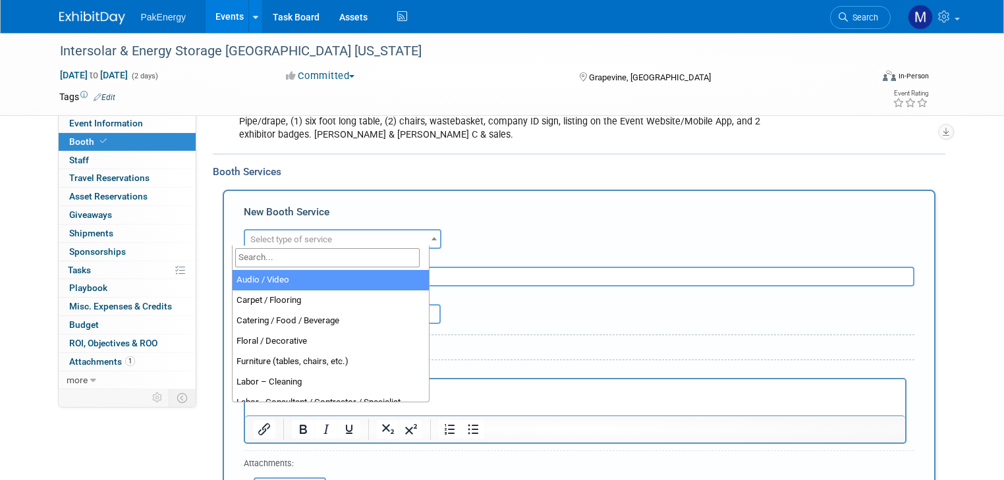
click at [428, 232] on span at bounding box center [434, 238] width 13 height 17
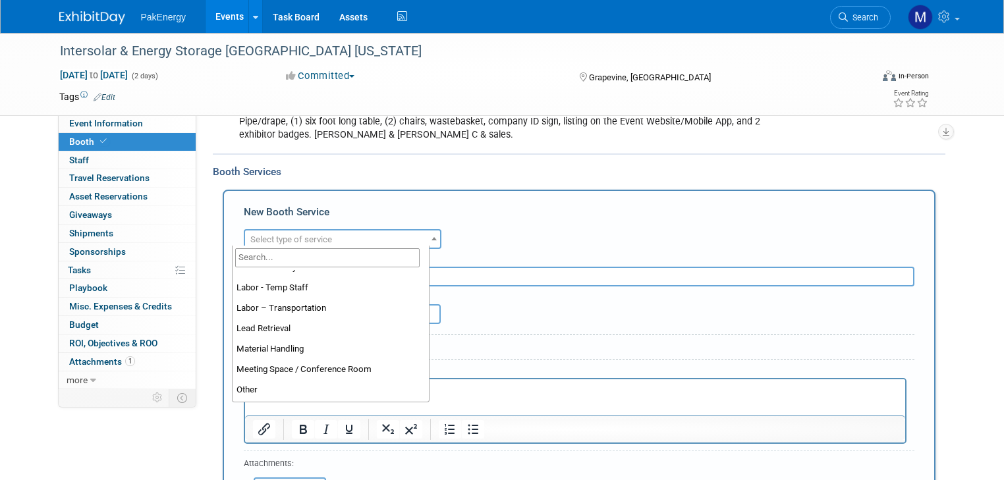
scroll to position [243, 0]
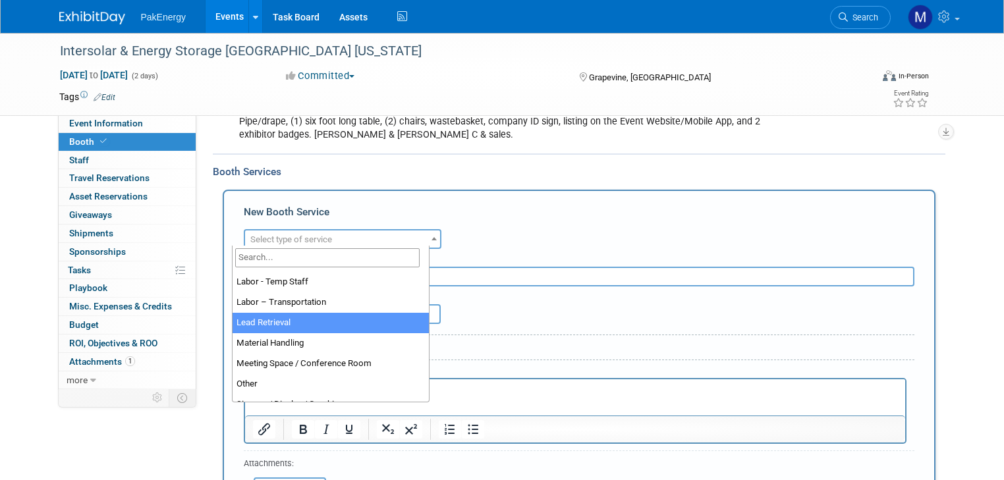
select select "7"
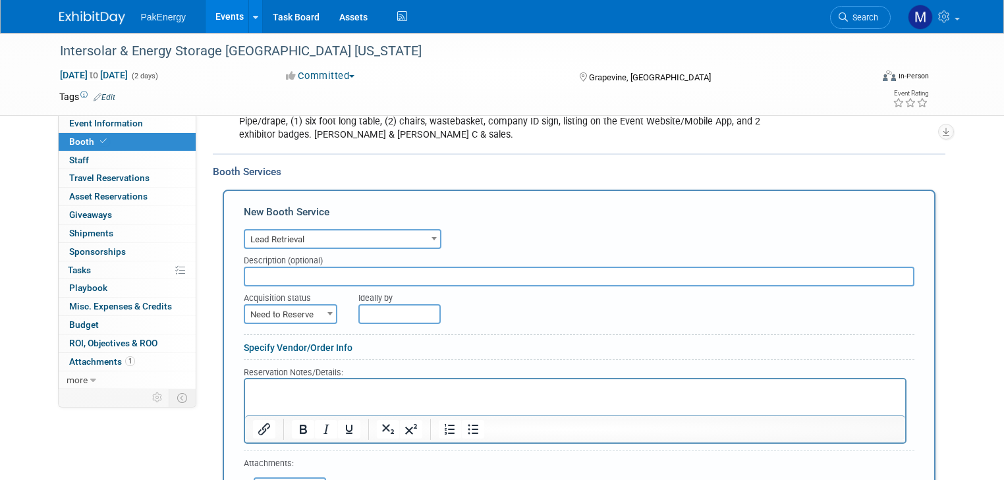
click at [321, 273] on input "text" at bounding box center [579, 277] width 671 height 20
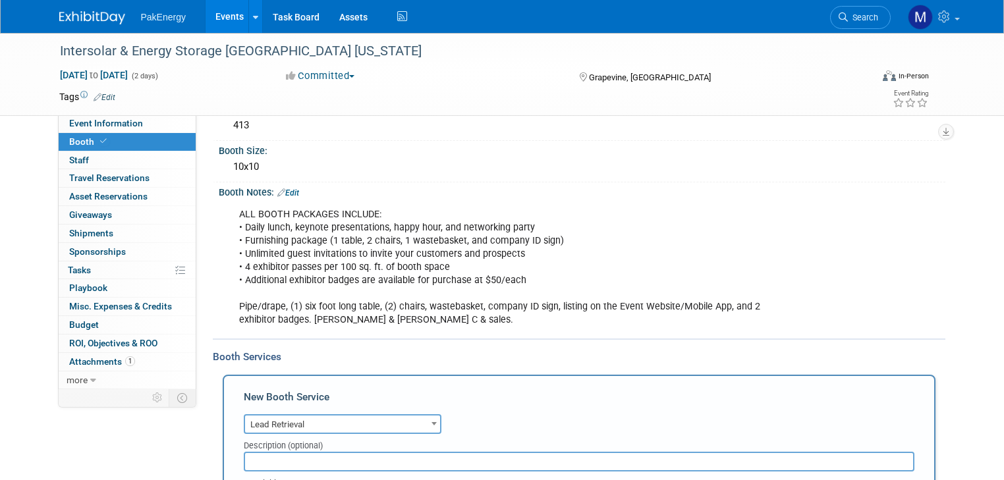
scroll to position [112, 0]
type input "413"
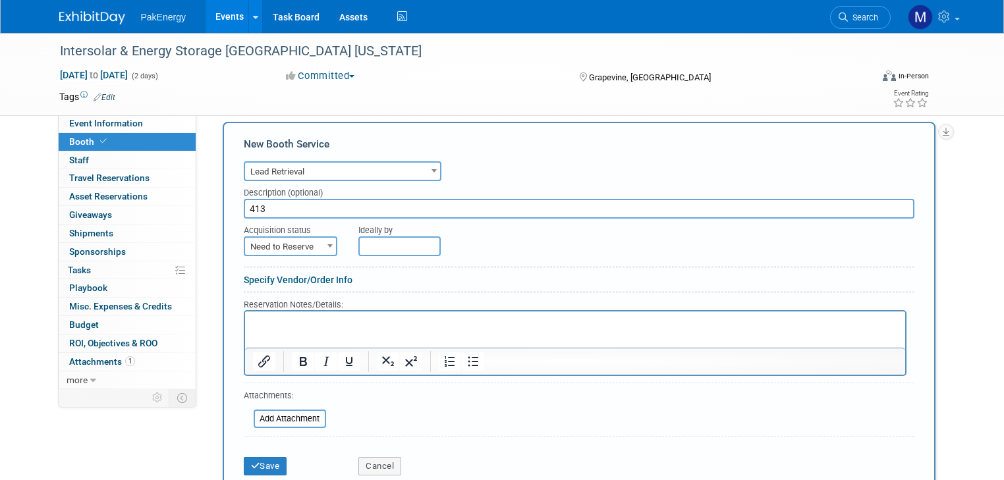
scroll to position [385, 0]
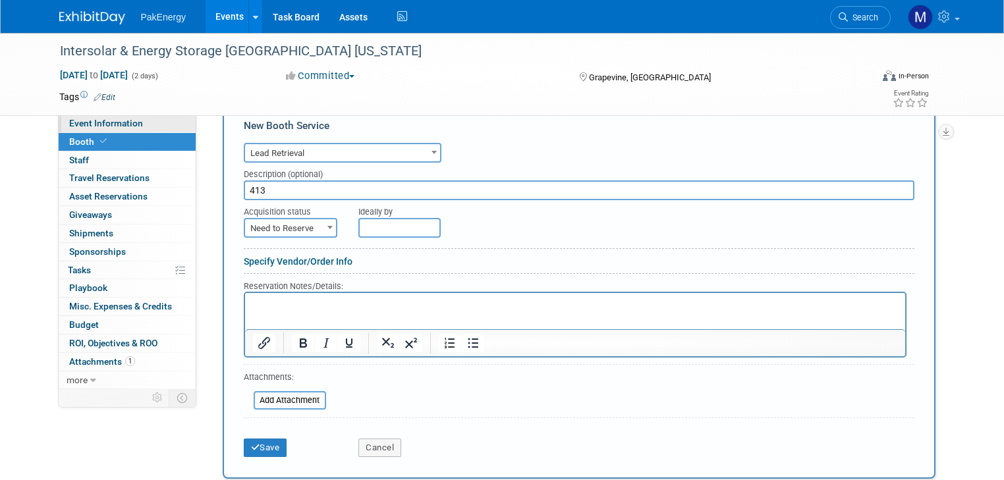
click at [121, 117] on link "Event Information" at bounding box center [127, 124] width 137 height 18
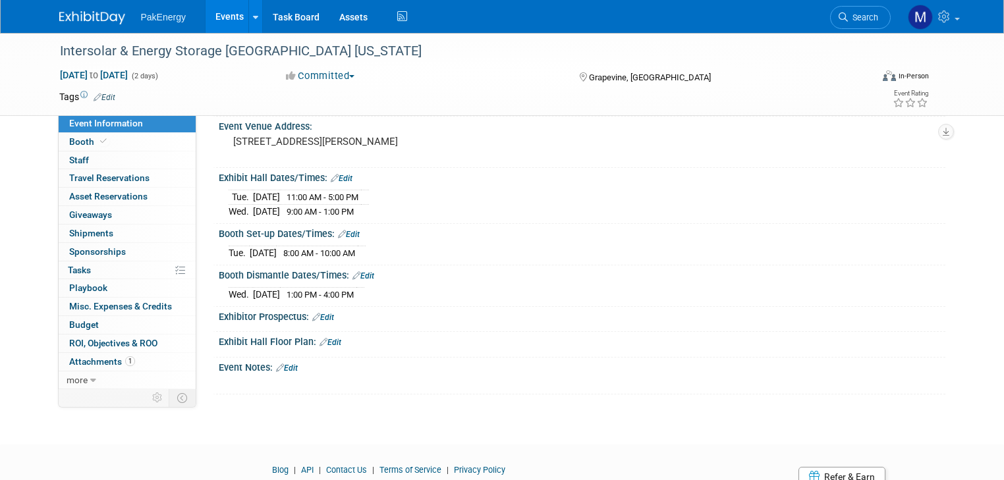
scroll to position [105, 0]
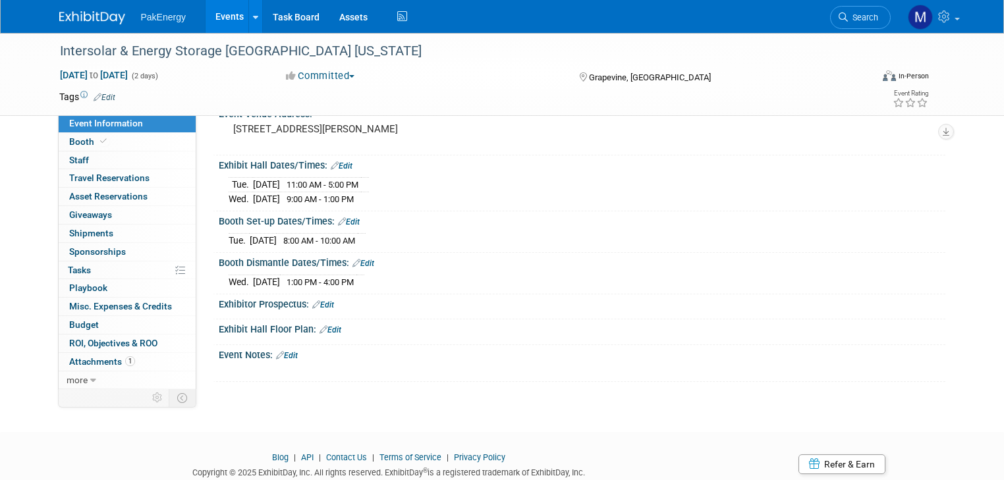
click at [322, 325] on link "Edit" at bounding box center [330, 329] width 22 height 9
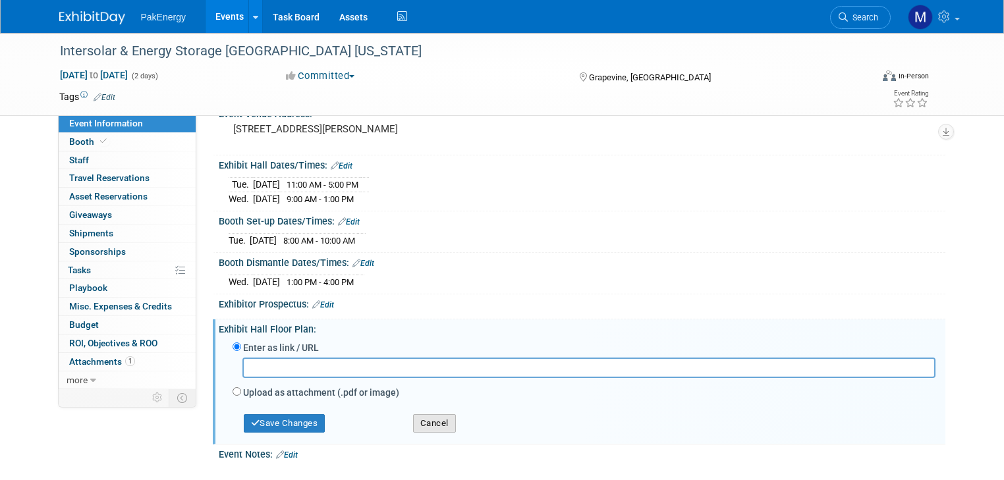
click at [428, 419] on button "Cancel" at bounding box center [434, 423] width 43 height 18
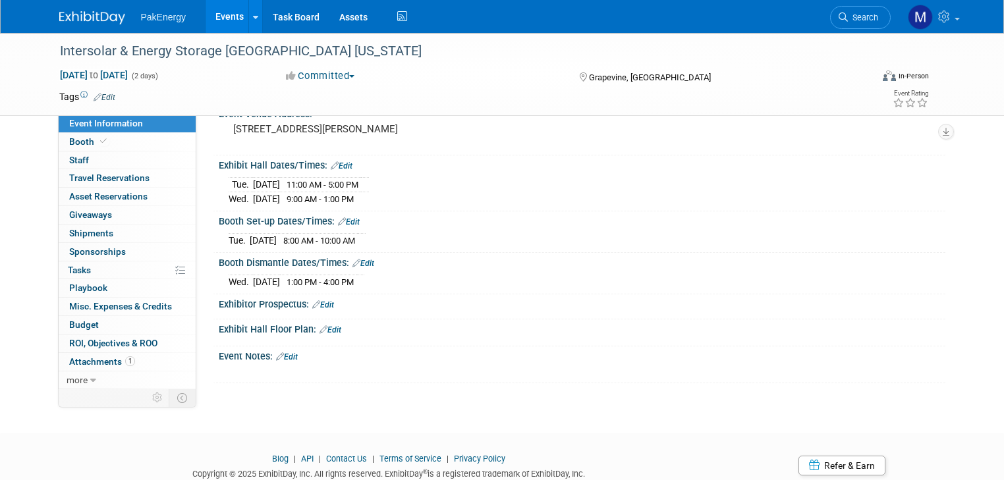
click at [281, 352] on link "Edit" at bounding box center [287, 356] width 22 height 9
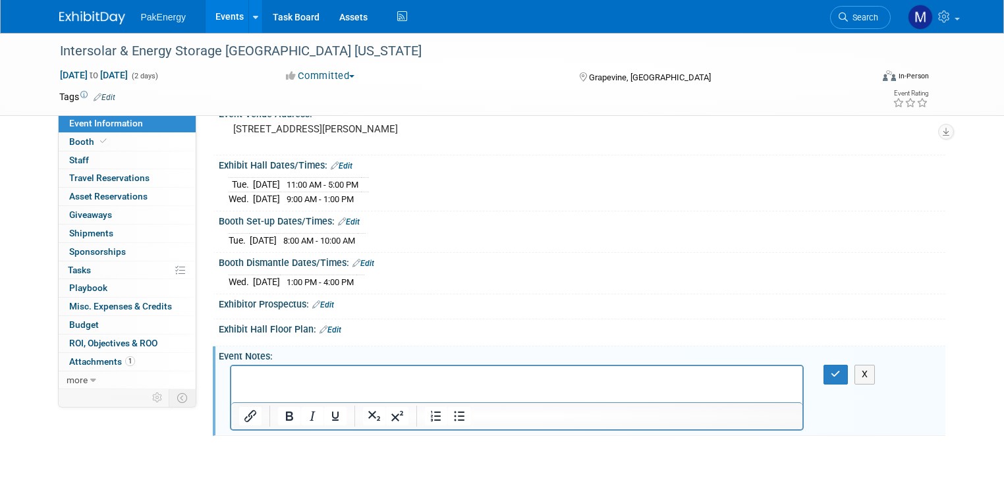
scroll to position [0, 0]
click at [841, 373] on icon "button" at bounding box center [836, 374] width 10 height 9
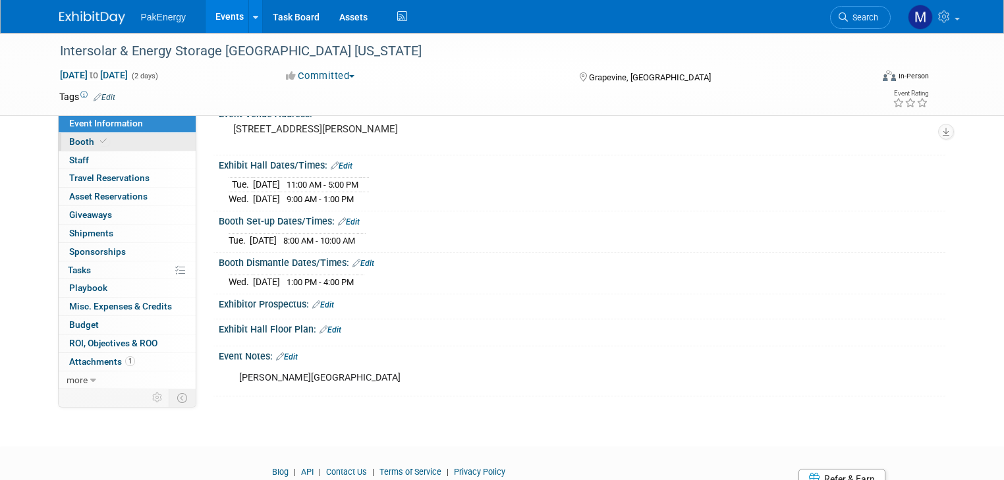
click at [69, 140] on span "Booth" at bounding box center [89, 141] width 40 height 11
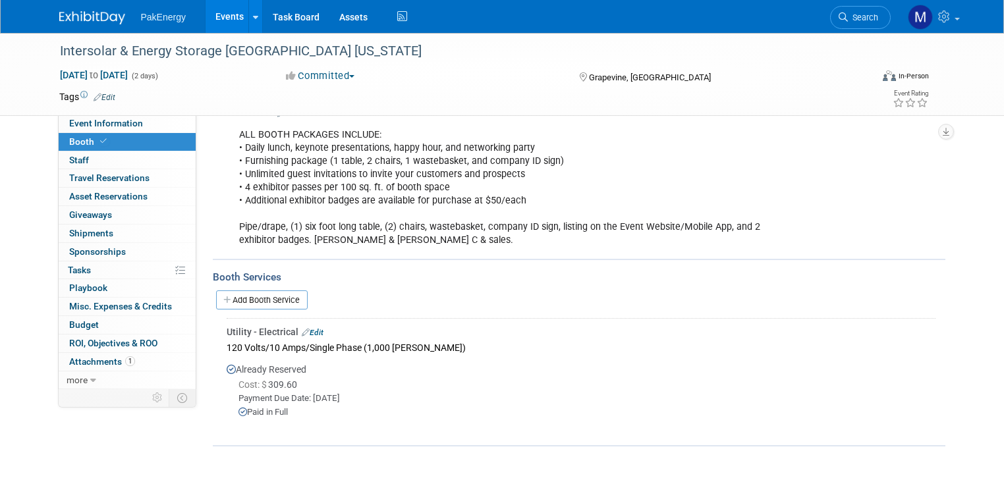
scroll to position [253, 0]
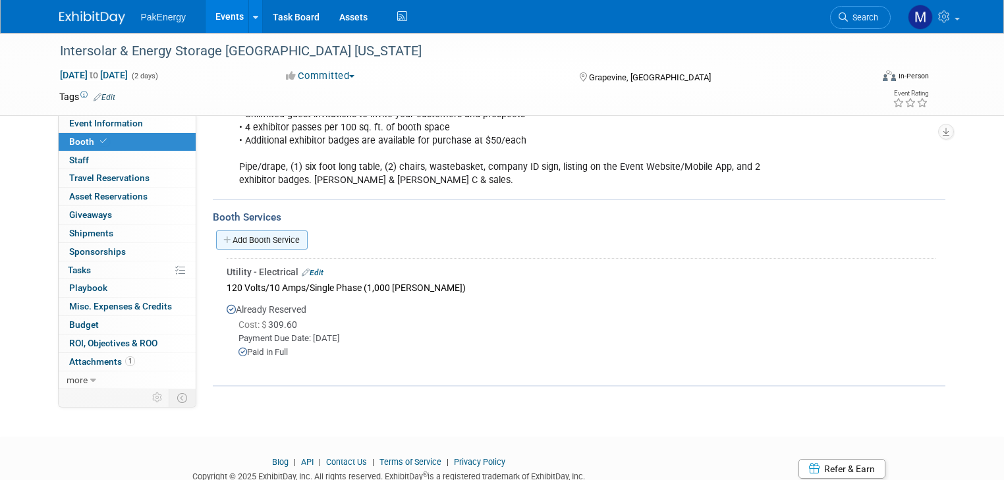
click at [253, 233] on link "Add Booth Service" at bounding box center [262, 240] width 92 height 19
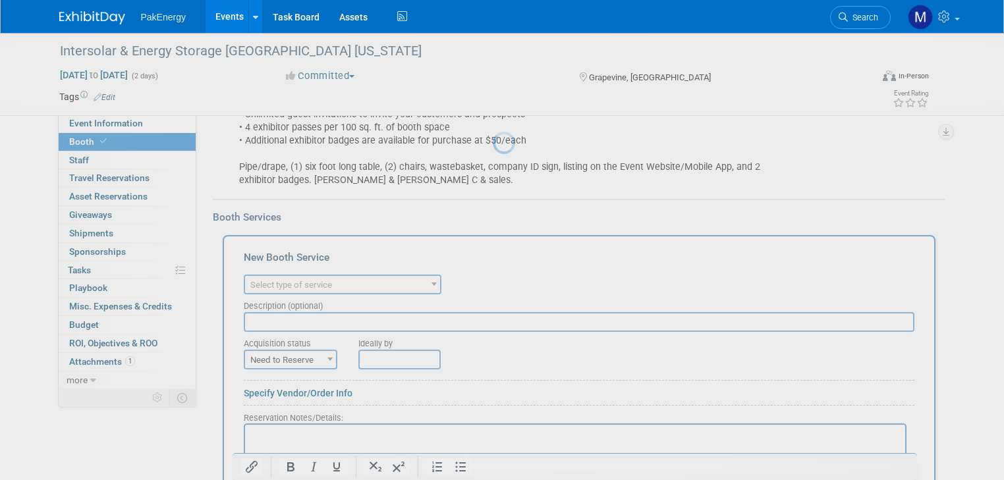
scroll to position [0, 0]
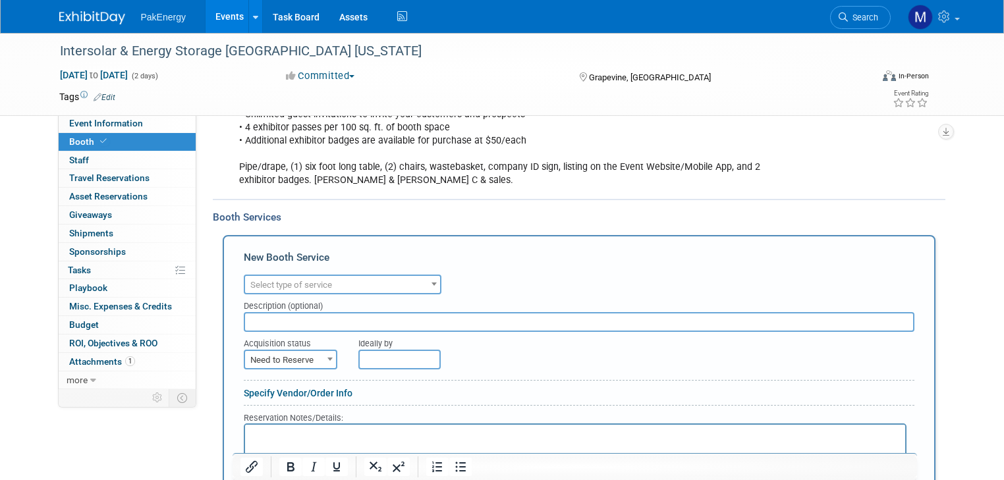
click at [428, 275] on span at bounding box center [434, 283] width 13 height 17
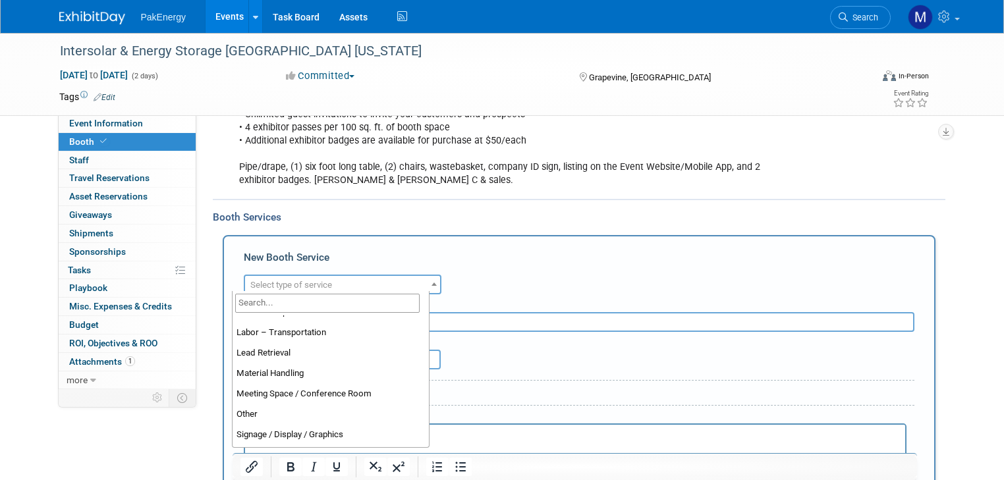
scroll to position [265, 0]
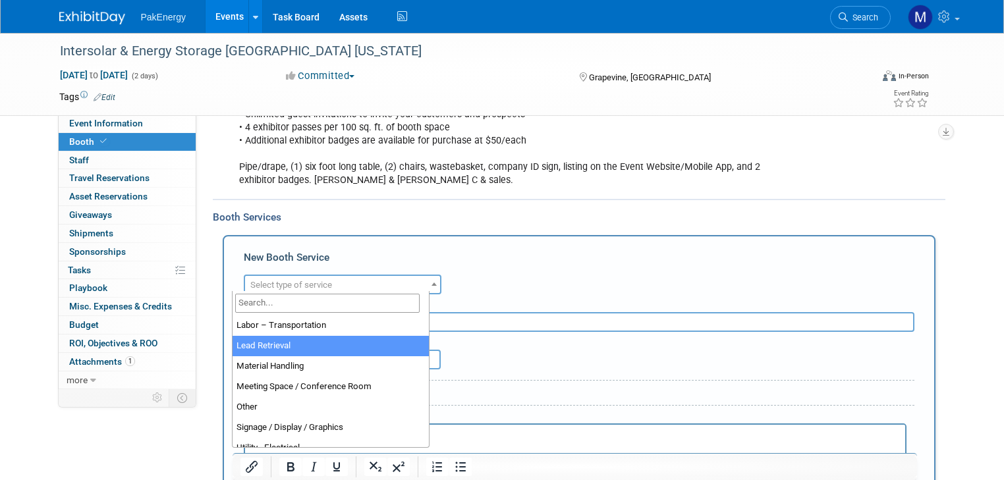
select select "7"
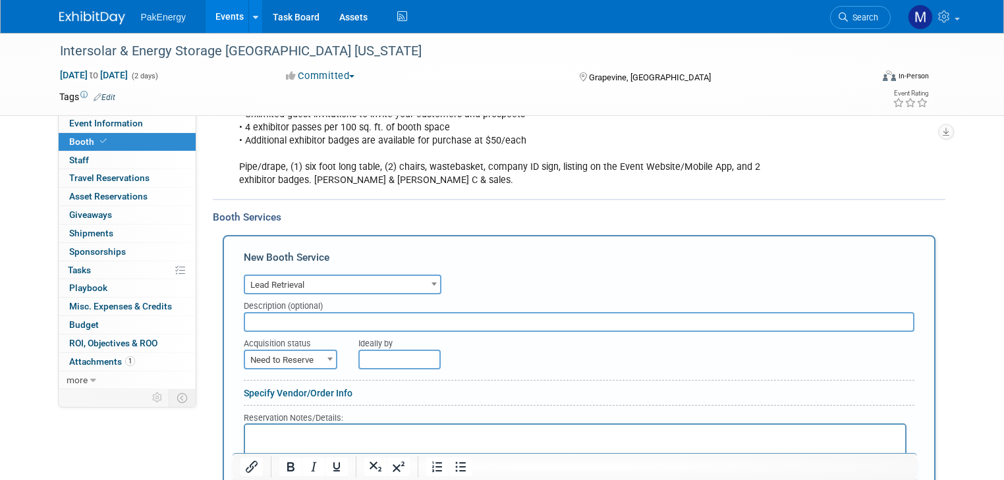
click at [327, 318] on input "text" at bounding box center [579, 322] width 671 height 20
type input "Xpress Connect 3 App Package (Bundle)"
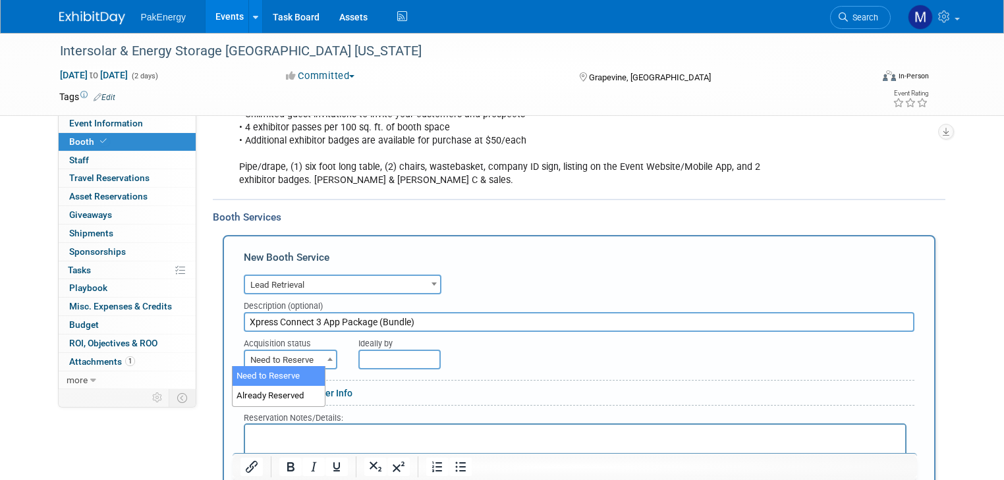
click at [327, 358] on b at bounding box center [329, 359] width 5 height 3
select select "2"
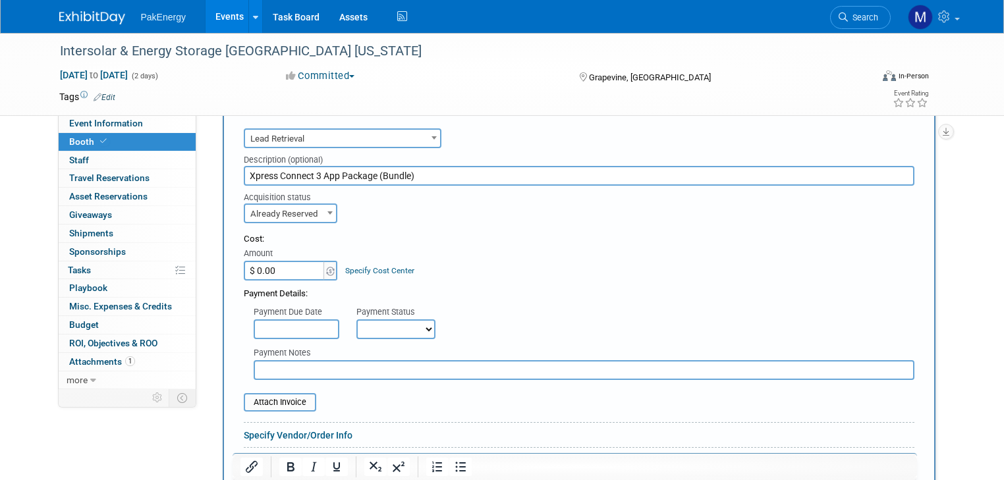
scroll to position [440, 0]
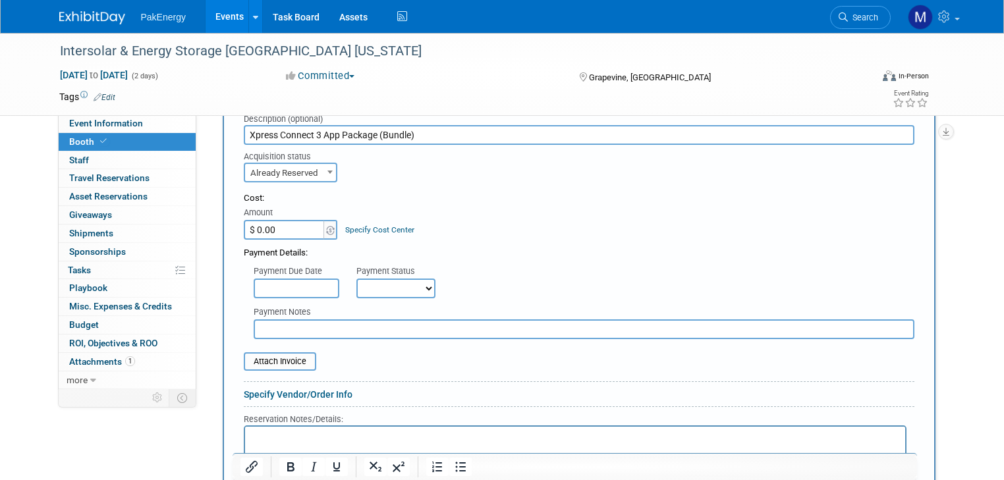
click at [304, 221] on input "$ 0.00" at bounding box center [285, 230] width 82 height 20
type input "$ 681.25"
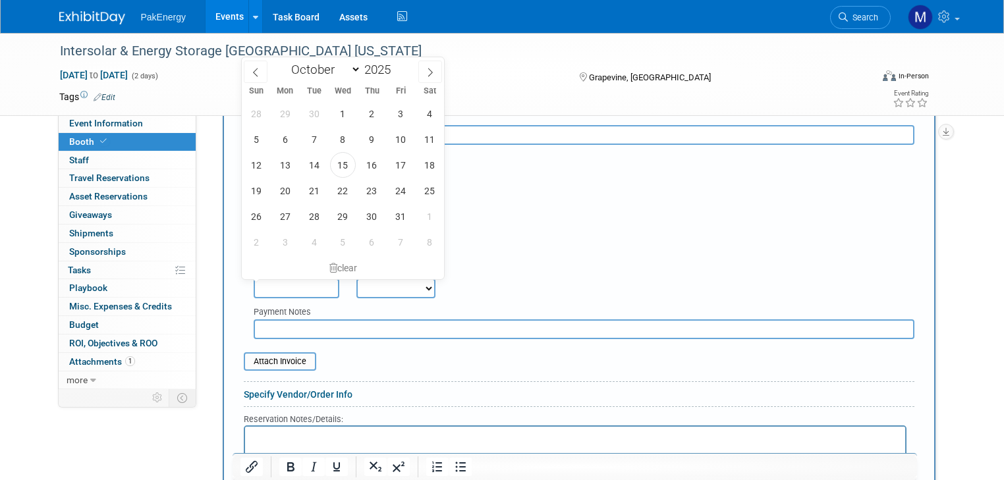
click at [303, 279] on input "text" at bounding box center [297, 289] width 86 height 20
click at [343, 164] on span "15" at bounding box center [343, 165] width 26 height 26
type input "Oct 15, 2025"
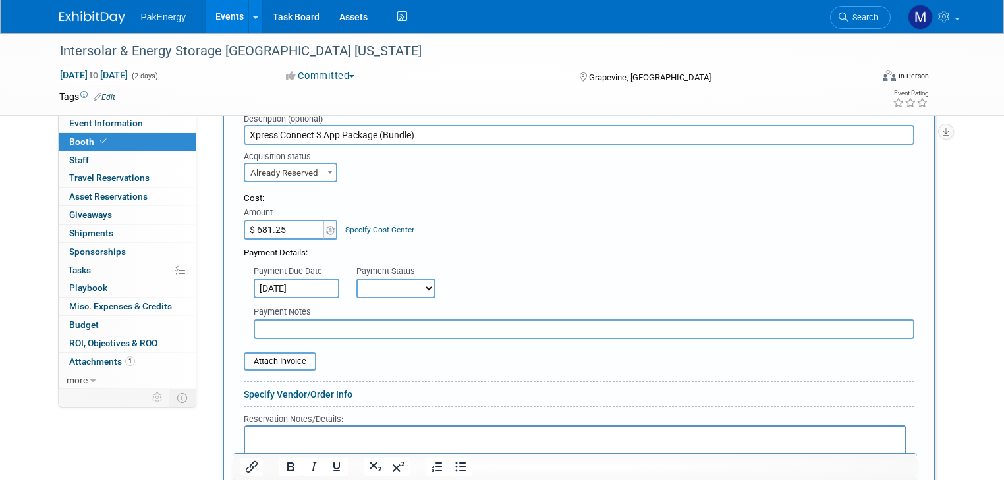
click at [416, 283] on select "Not Paid Yet Partially Paid Paid in Full" at bounding box center [395, 289] width 79 height 20
select select "1"
click at [356, 279] on select "Not Paid Yet Partially Paid Paid in Full" at bounding box center [395, 289] width 79 height 20
click at [414, 328] on input "text" at bounding box center [584, 329] width 661 height 20
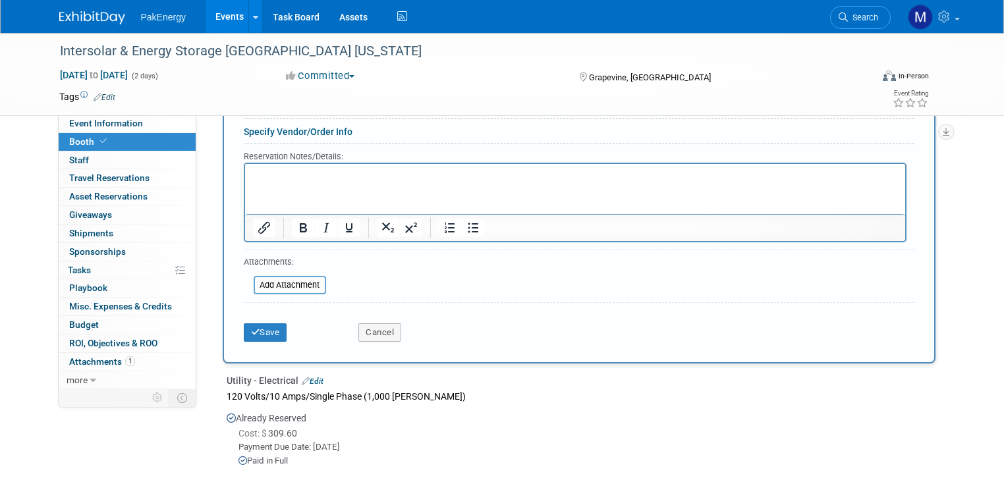
scroll to position [704, 0]
click at [260, 322] on button "Save" at bounding box center [265, 331] width 43 height 18
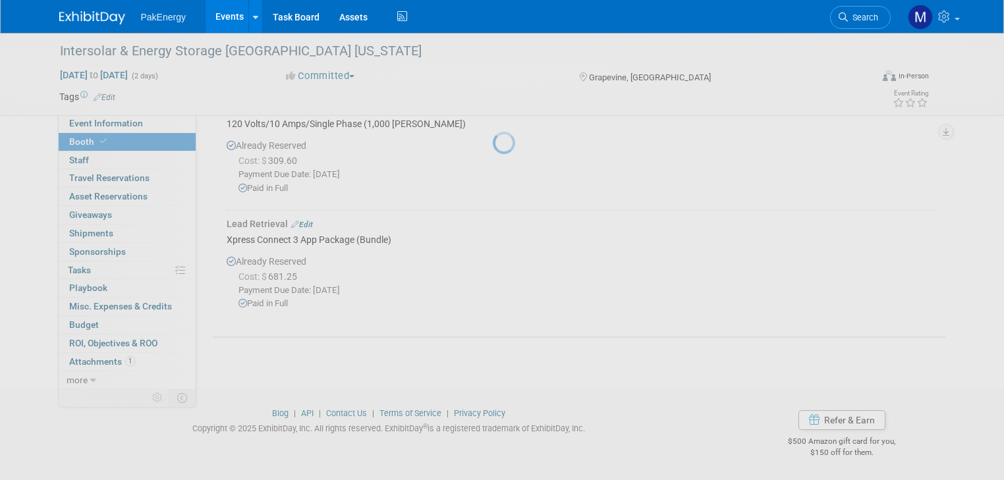
scroll to position [414, 0]
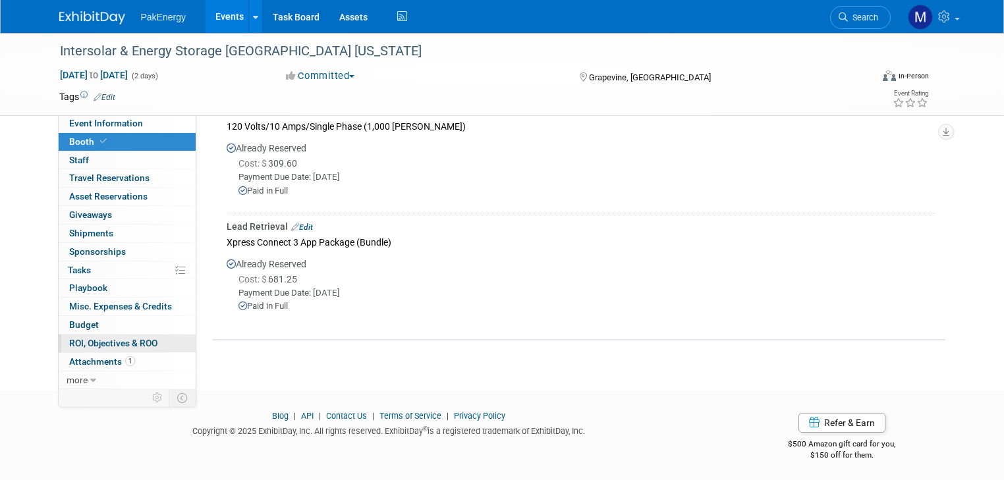
click at [111, 338] on span "ROI, Objectives & ROO 0" at bounding box center [113, 343] width 88 height 11
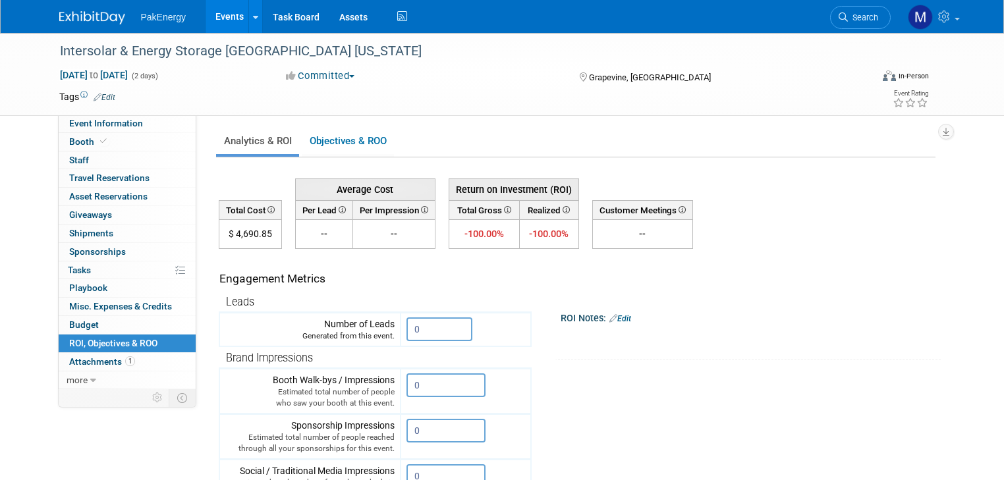
click at [213, 11] on link "Events" at bounding box center [230, 16] width 48 height 33
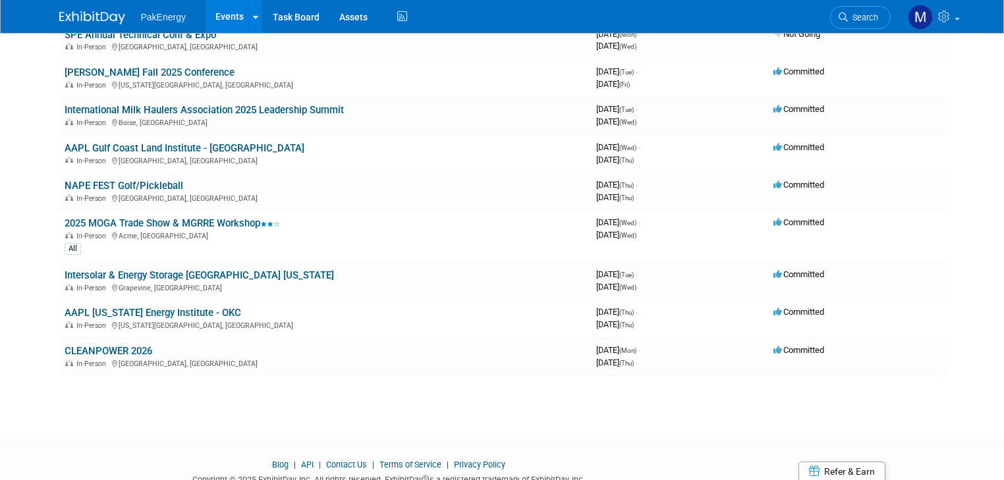
scroll to position [201, 0]
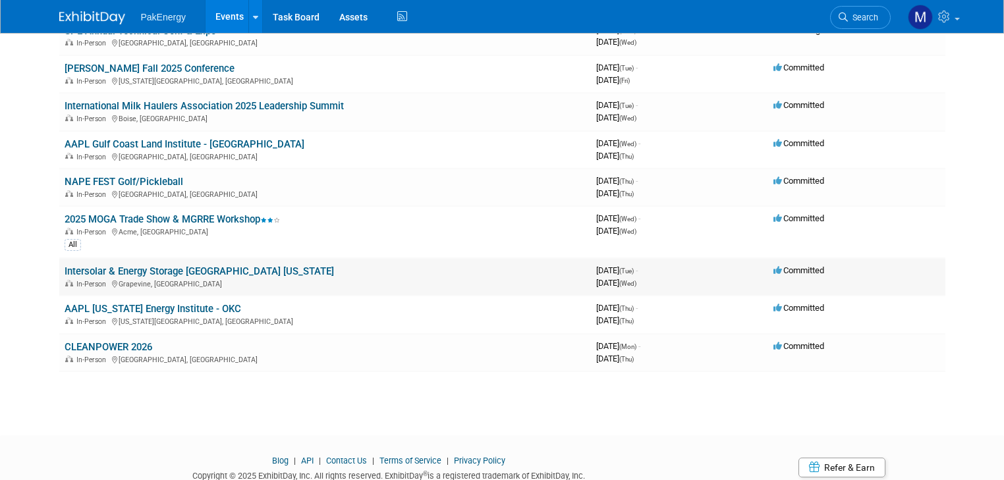
click at [258, 265] on link "Intersolar & Energy Storage [GEOGRAPHIC_DATA] [US_STATE]" at bounding box center [199, 271] width 269 height 12
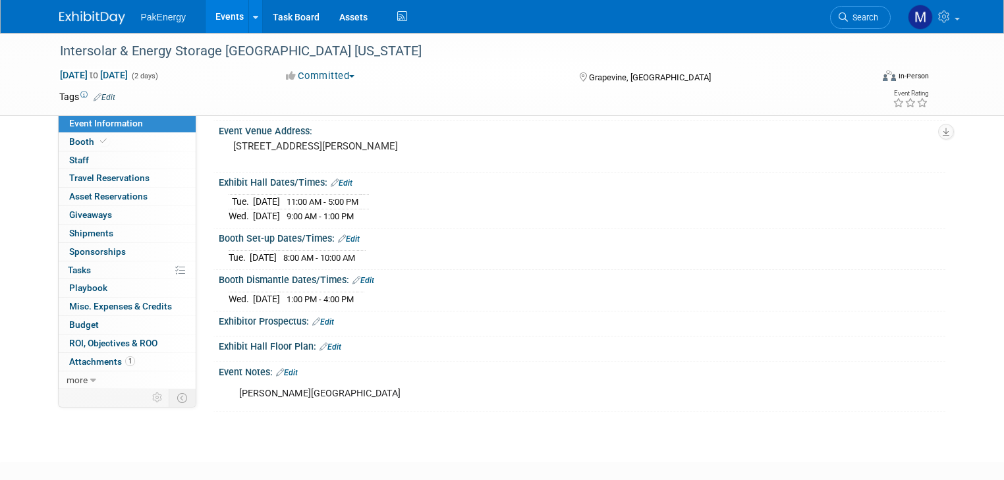
scroll to position [90, 0]
click at [78, 138] on span "Booth" at bounding box center [89, 141] width 40 height 11
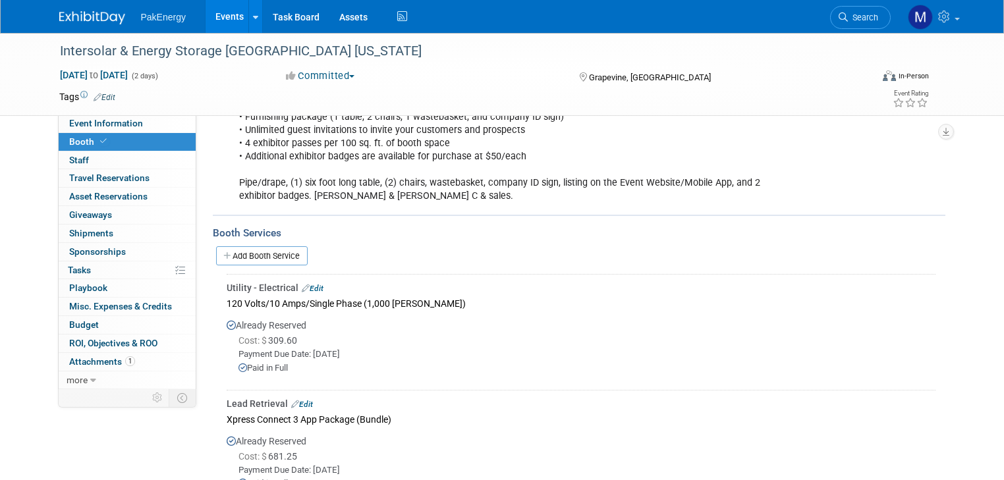
scroll to position [213, 0]
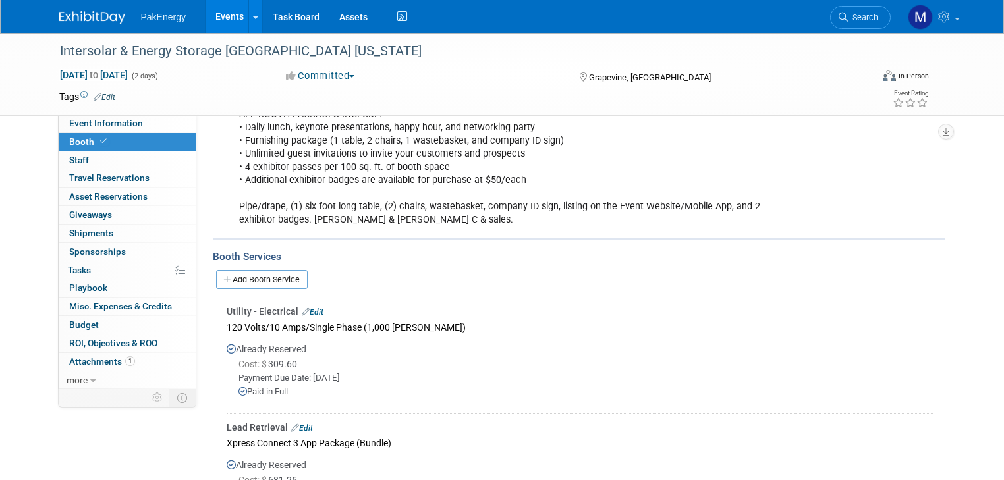
click at [215, 11] on link "Events" at bounding box center [230, 16] width 48 height 33
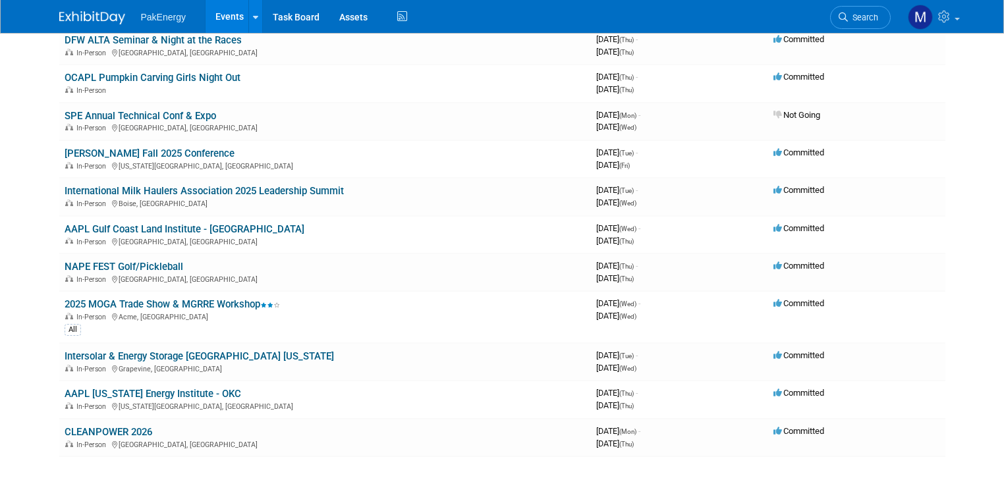
scroll to position [126, 0]
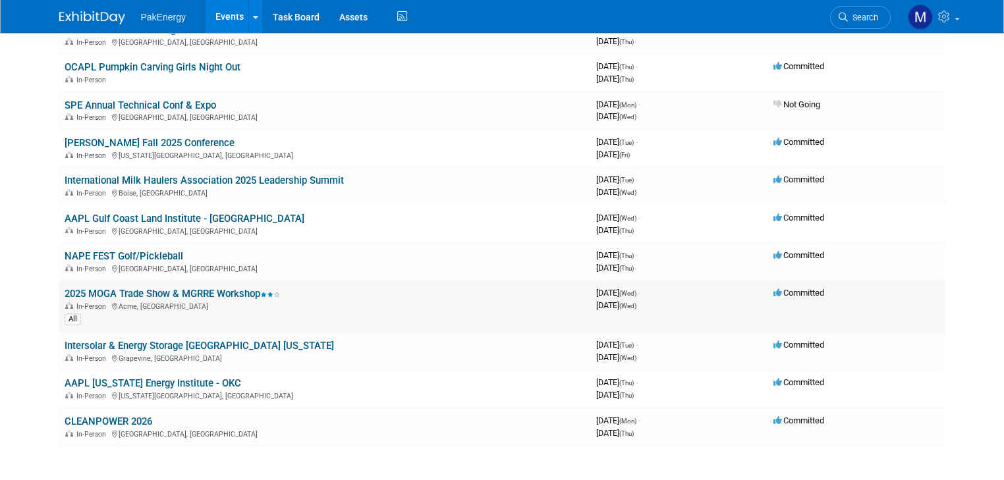
click at [203, 289] on link "2025 MOGA Trade Show & MGRRE Workshop" at bounding box center [172, 294] width 215 height 12
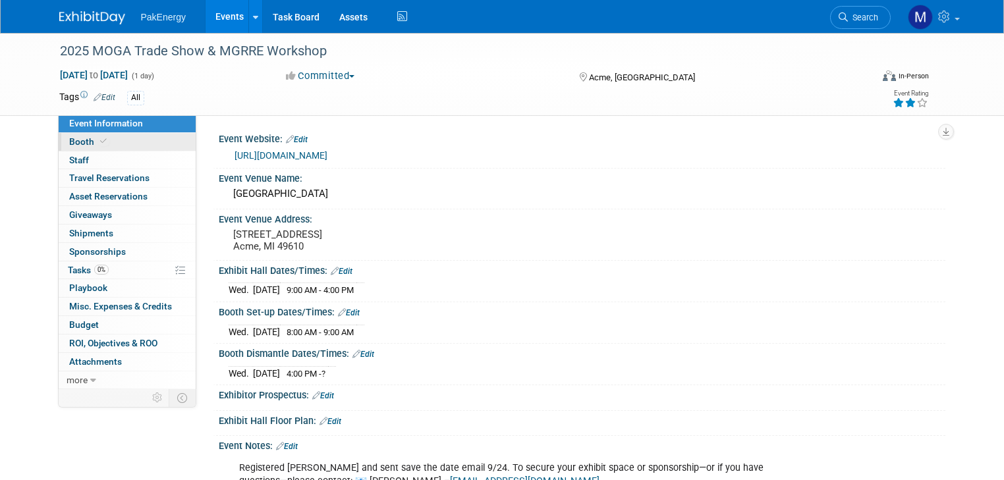
click at [69, 138] on span "Booth" at bounding box center [89, 141] width 40 height 11
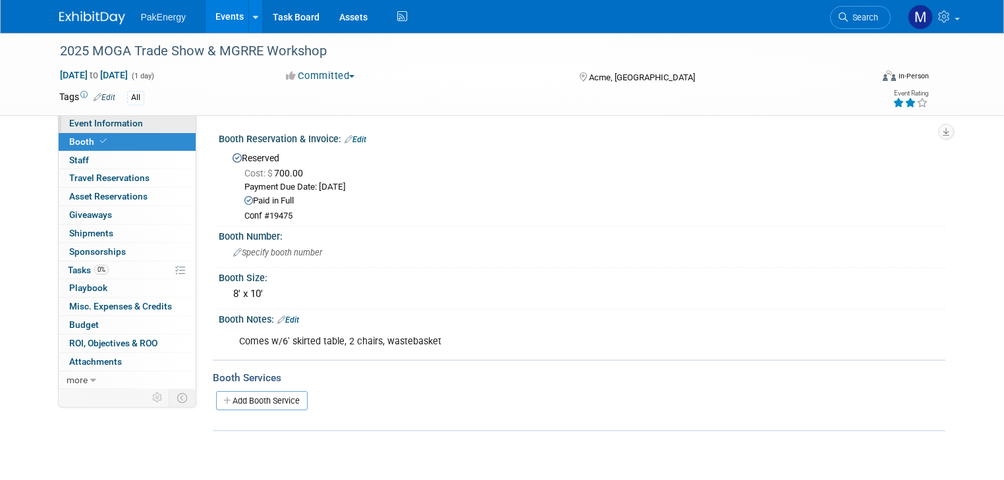
click at [84, 122] on span "Event Information" at bounding box center [106, 123] width 74 height 11
